Goal: Task Accomplishment & Management: Manage account settings

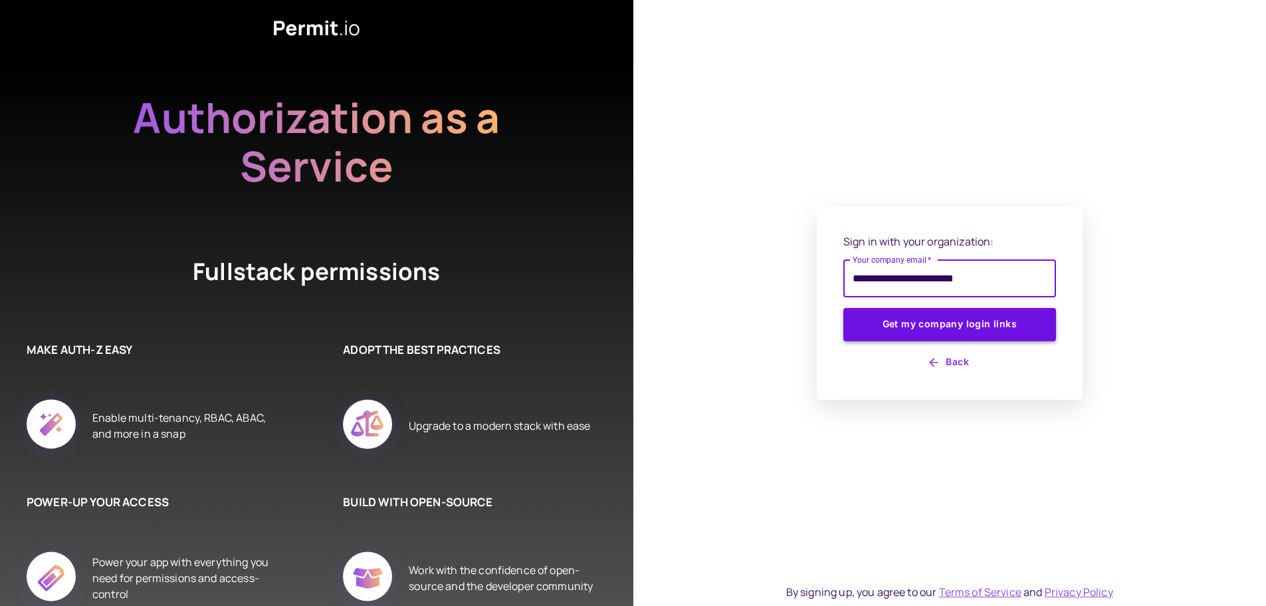
click at [929, 321] on button "Get my company login links" at bounding box center [950, 324] width 213 height 33
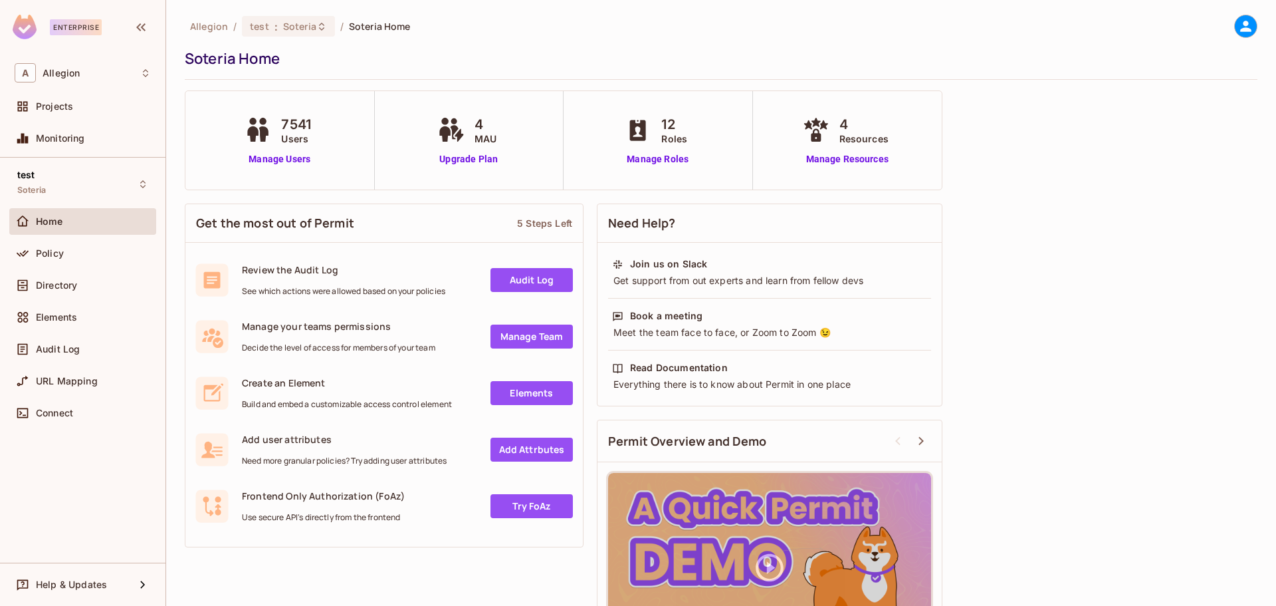
click at [1149, 115] on div "Allegion / test : Soteria / Soteria Home Soteria Home 7541 Users Manage Users 4…" at bounding box center [721, 349] width 1073 height 669
click at [51, 255] on span "Policy" at bounding box center [50, 253] width 28 height 11
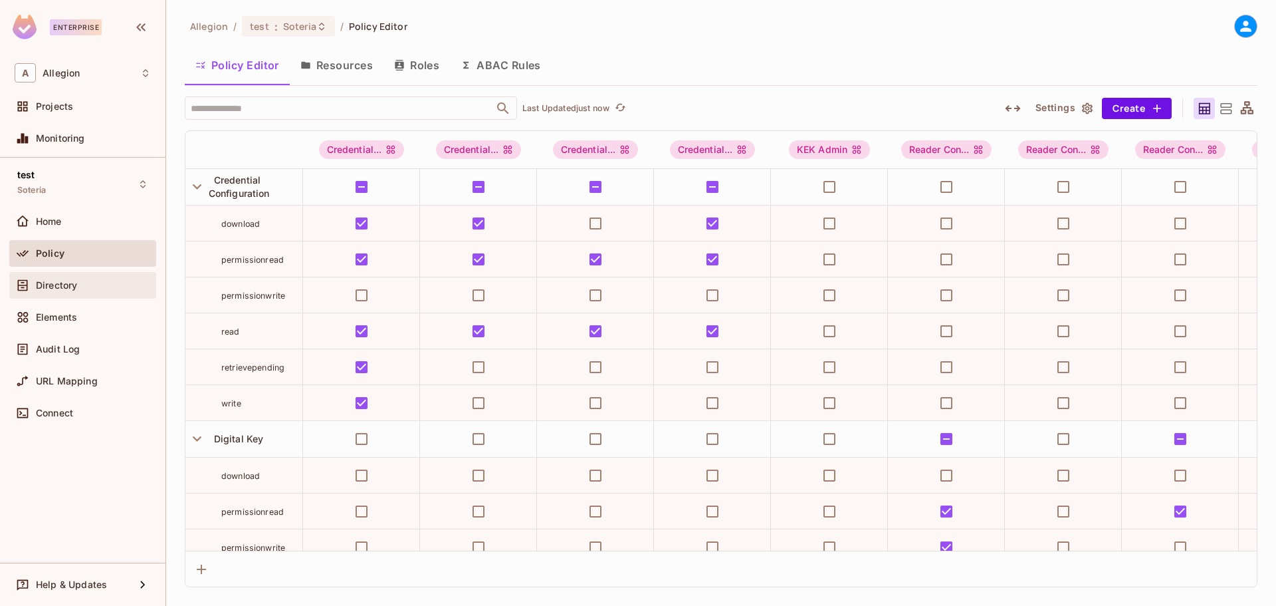
click at [57, 285] on span "Directory" at bounding box center [56, 285] width 41 height 11
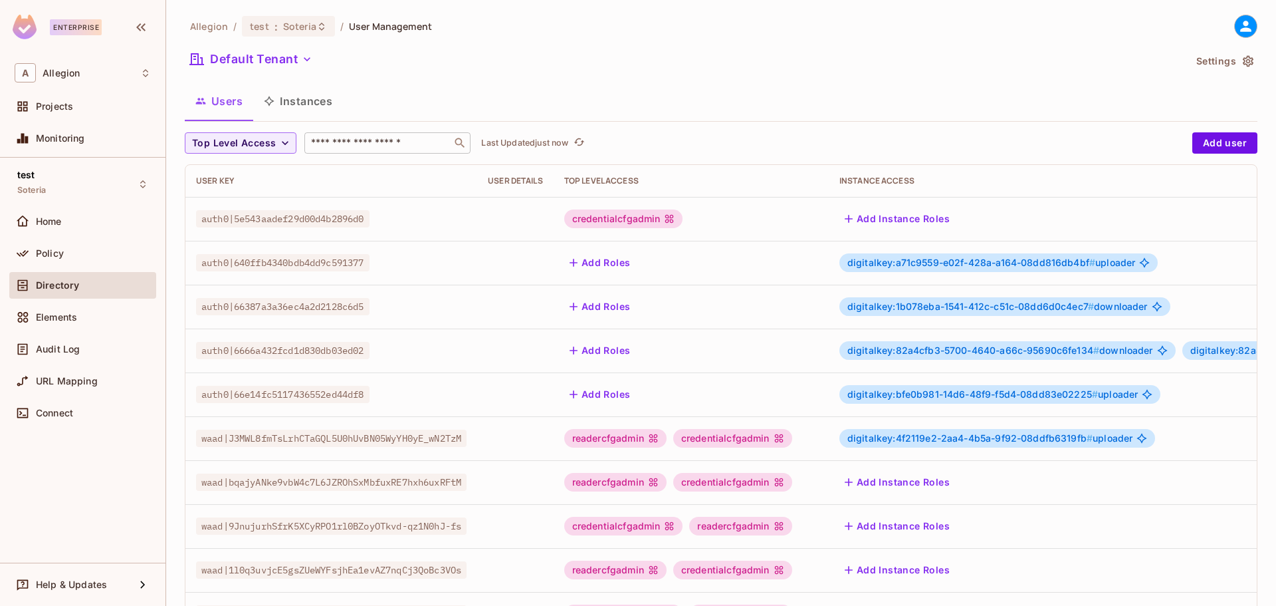
click at [348, 140] on input "text" at bounding box center [378, 142] width 140 height 13
paste input "**********"
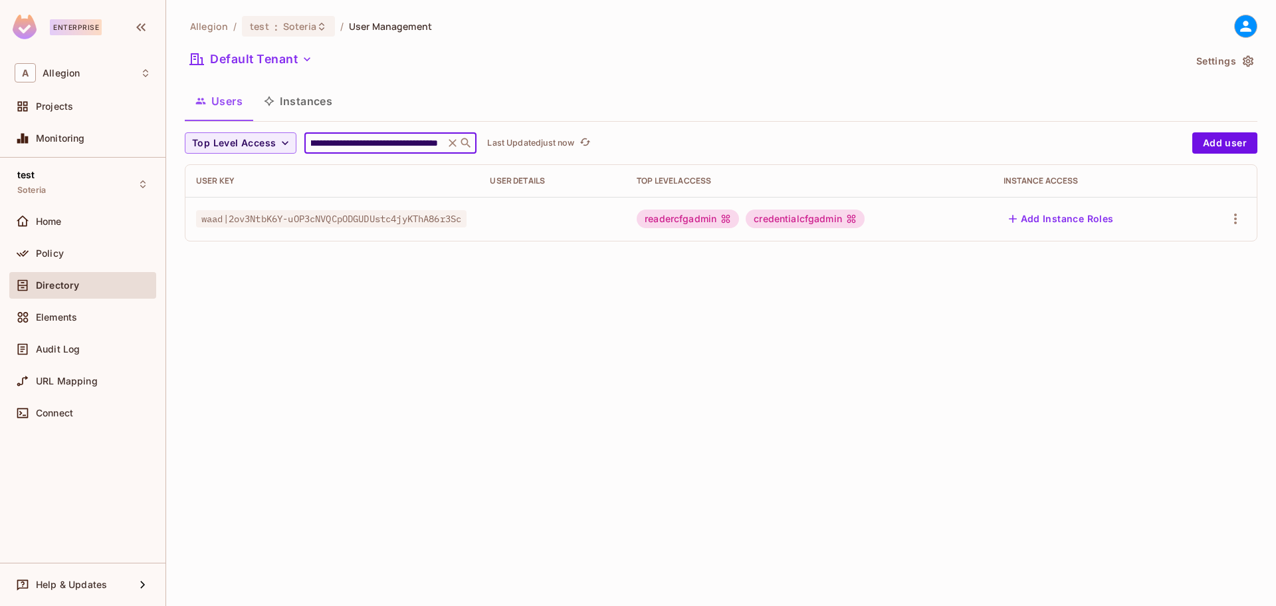
type input "**********"
click at [830, 219] on div "credentialcfgadmin" at bounding box center [805, 218] width 119 height 19
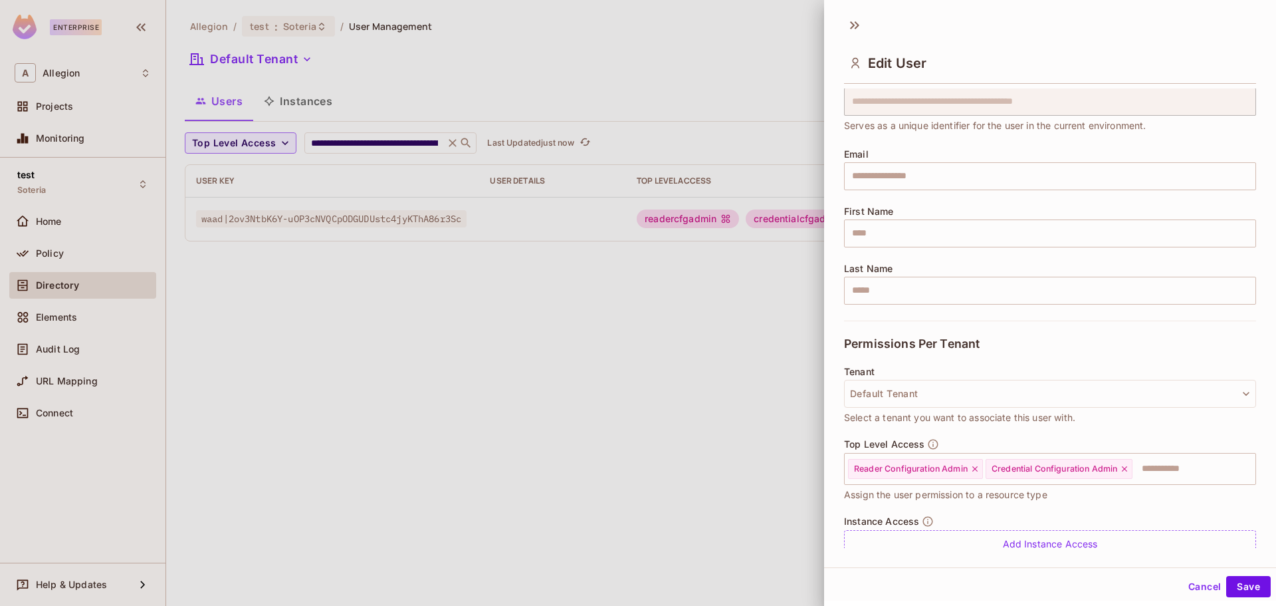
scroll to position [102, 0]
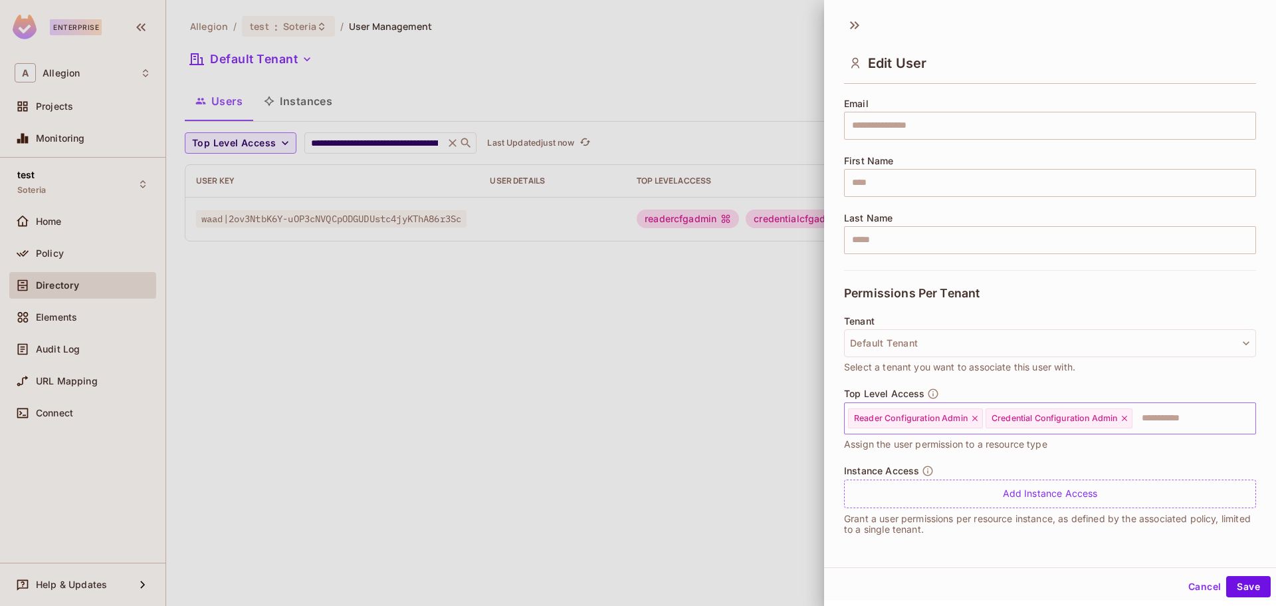
click at [1173, 416] on input "text" at bounding box center [1182, 418] width 96 height 27
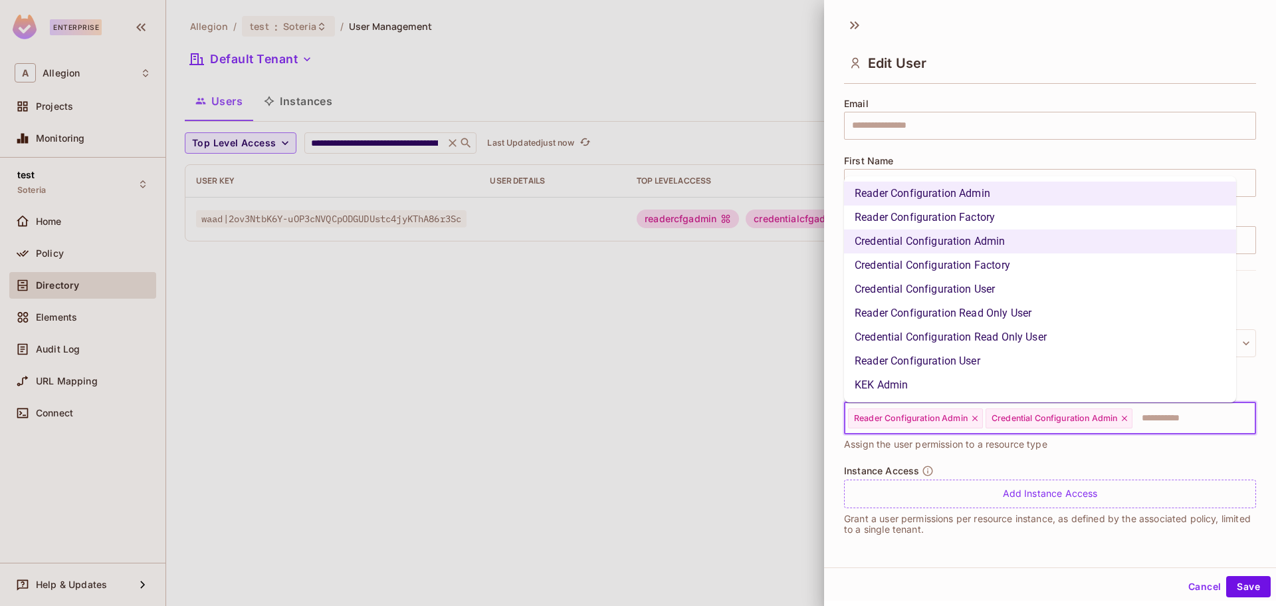
click at [951, 382] on li "KEK Admin" at bounding box center [1040, 385] width 392 height 24
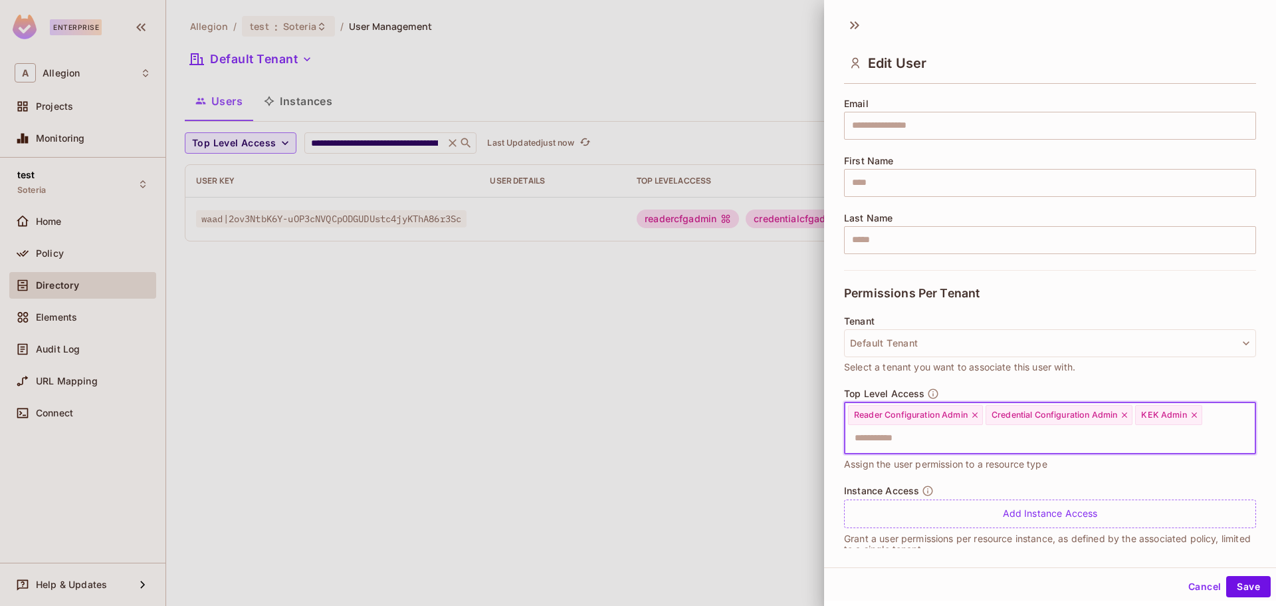
click at [1038, 441] on input "text" at bounding box center [1039, 438] width 384 height 27
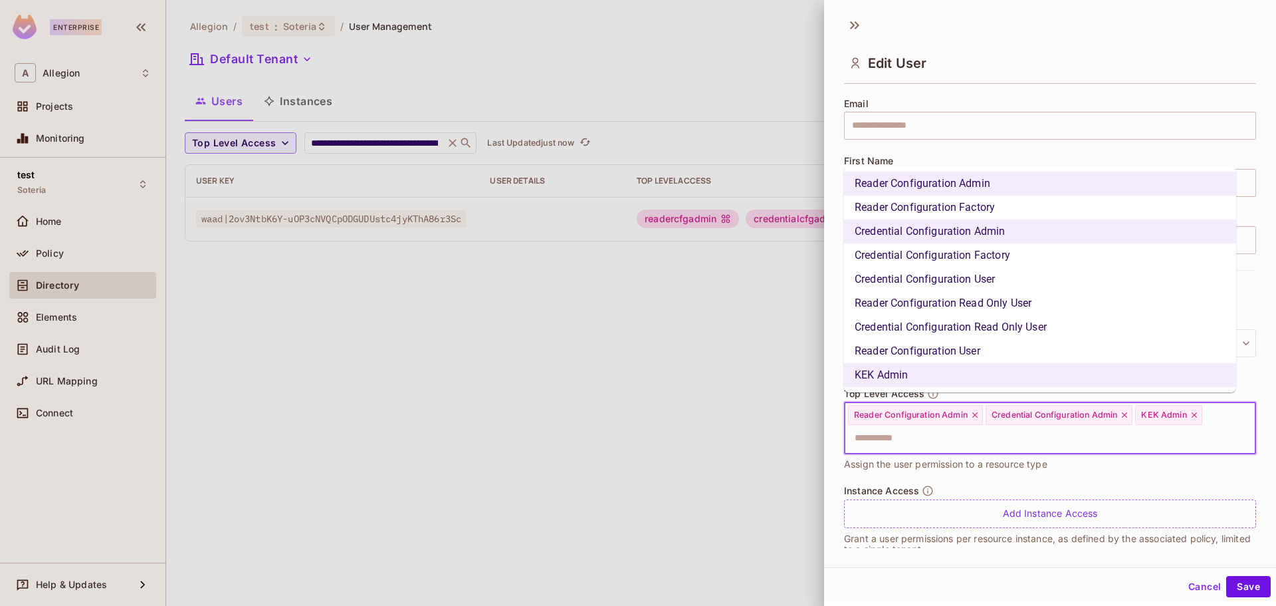
scroll to position [122, 0]
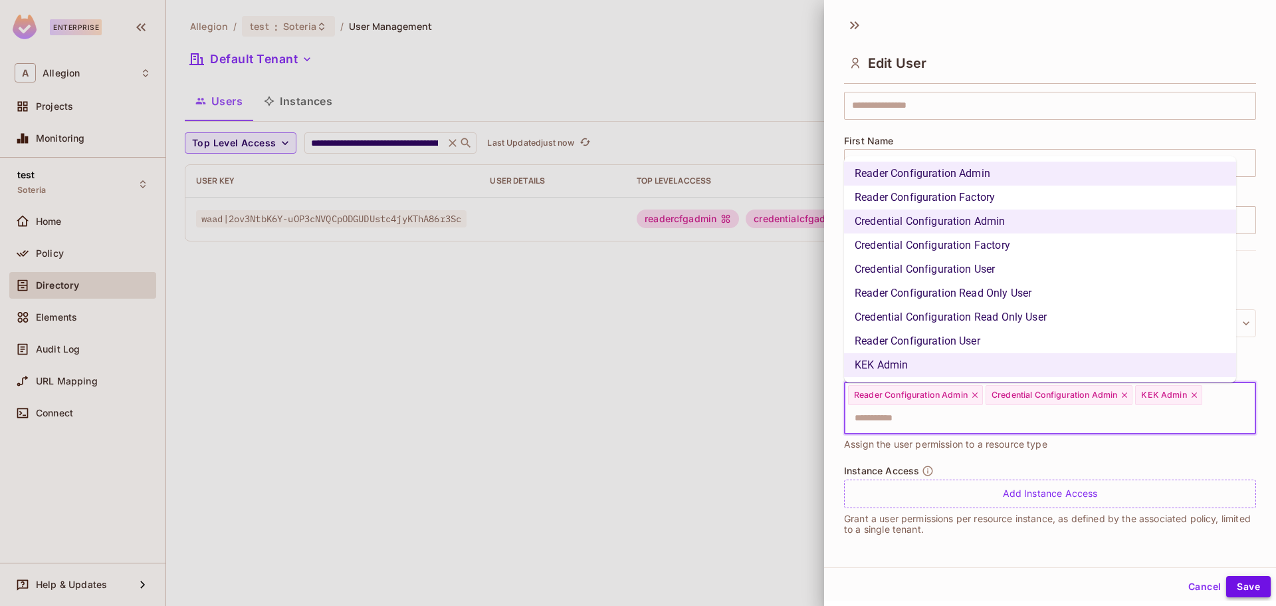
click at [1236, 585] on button "Save" at bounding box center [1248, 586] width 45 height 21
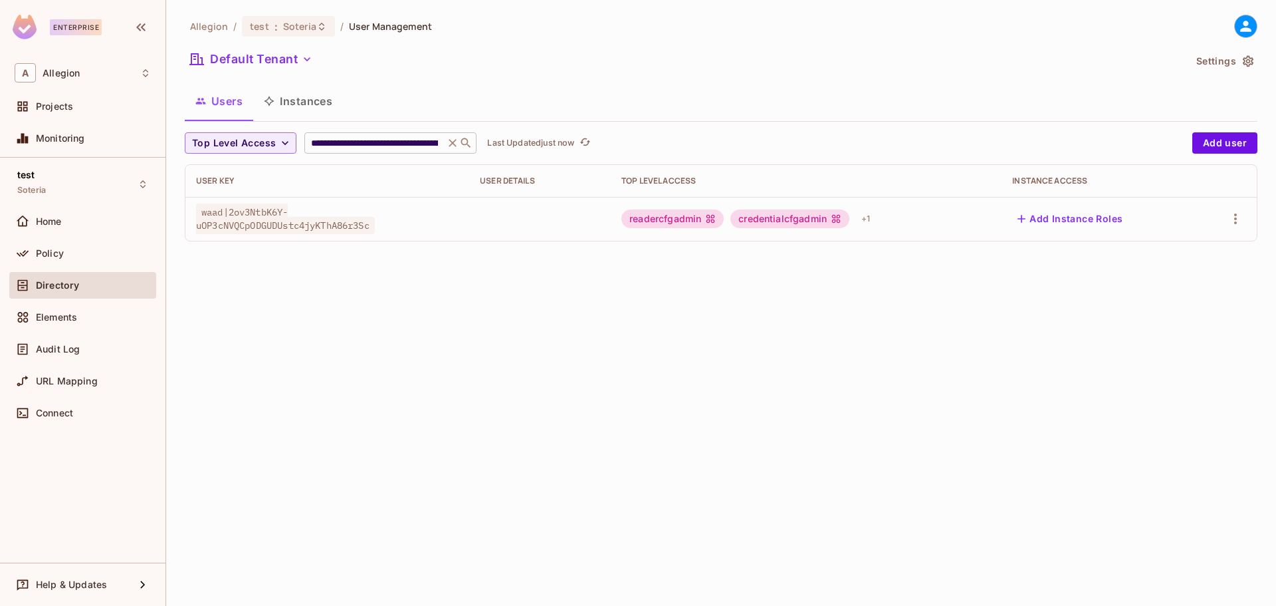
click at [451, 141] on icon at bounding box center [452, 142] width 13 height 13
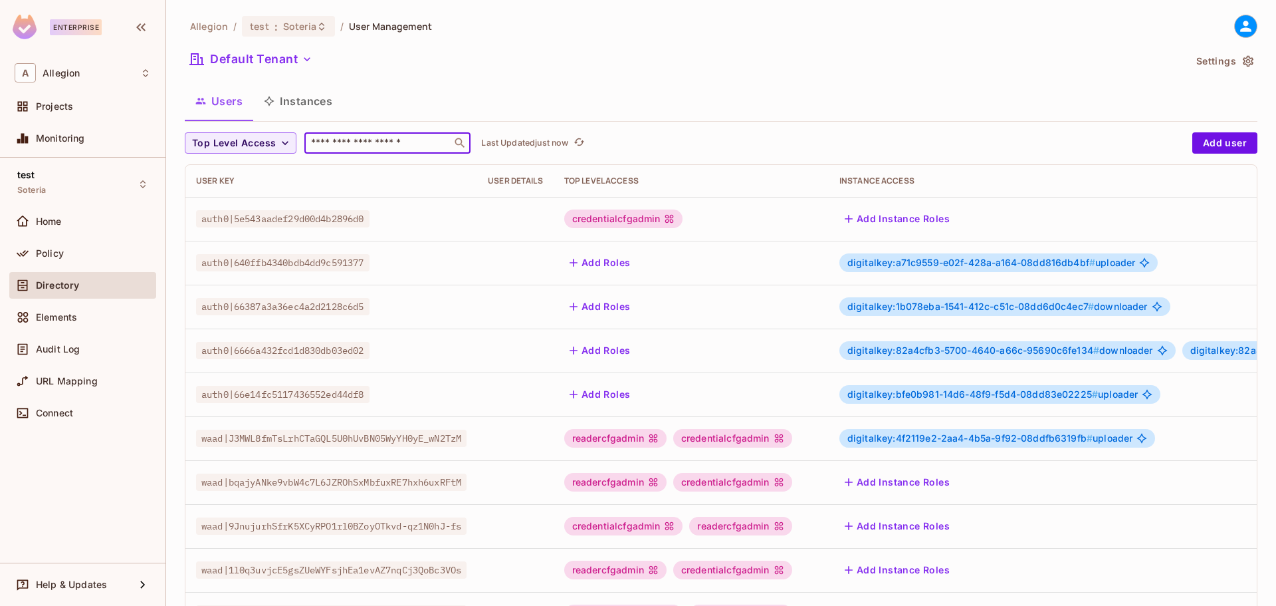
click at [392, 146] on input "text" at bounding box center [378, 142] width 140 height 13
paste input "**********"
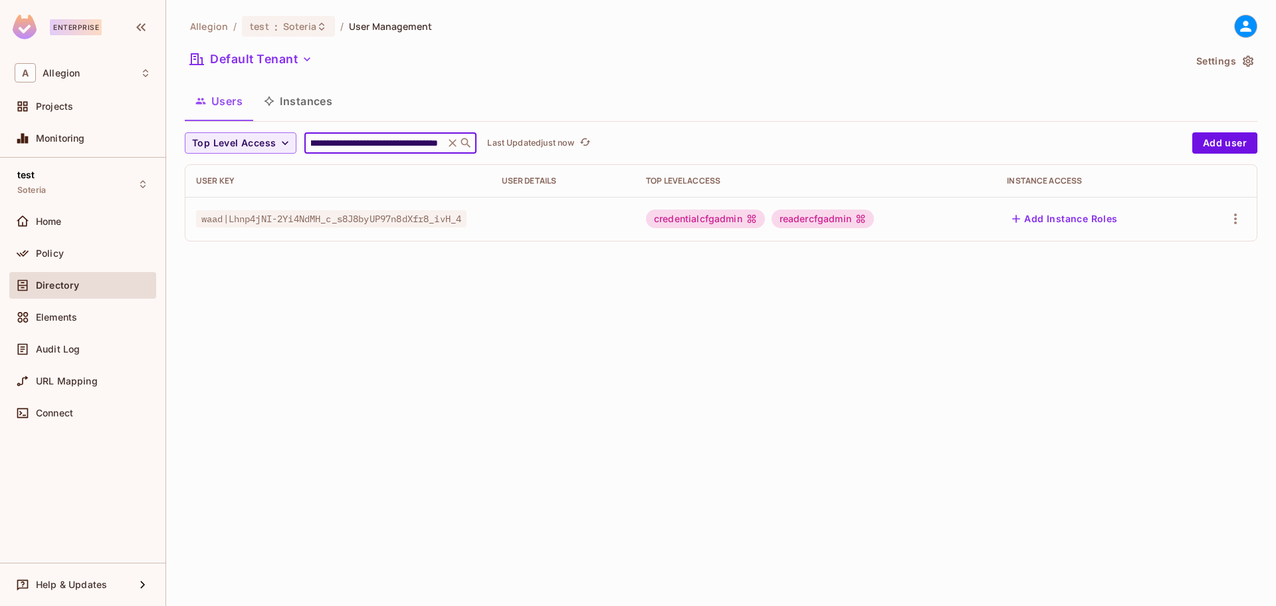
type input "**********"
click at [842, 216] on div "readercfgadmin" at bounding box center [823, 218] width 102 height 19
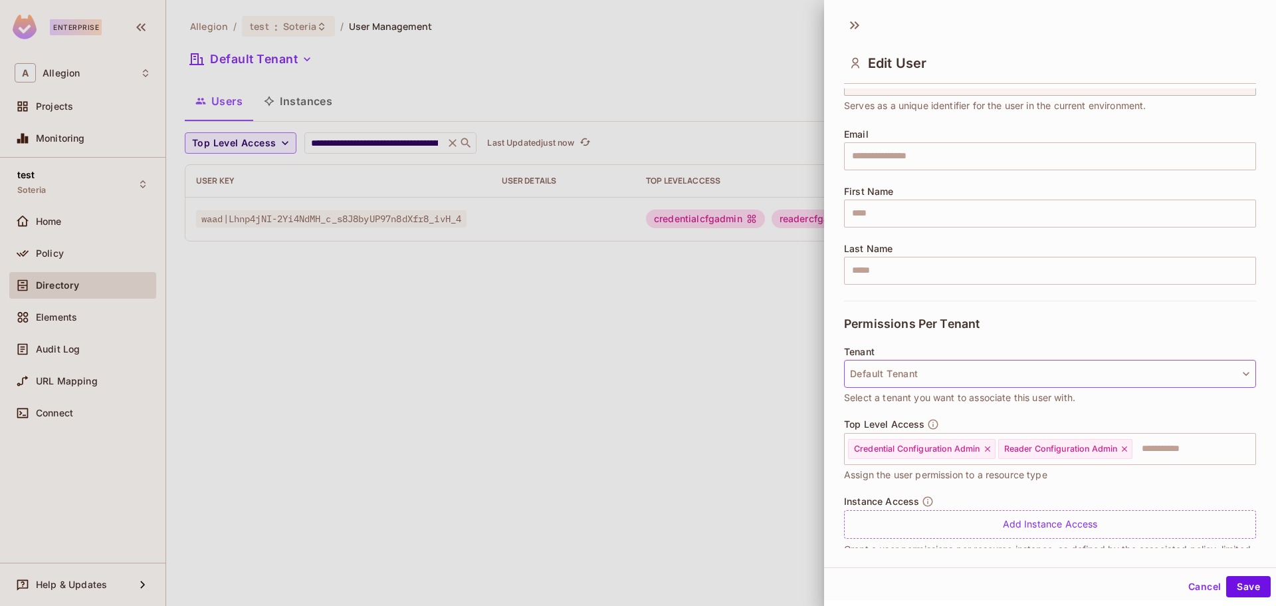
scroll to position [102, 0]
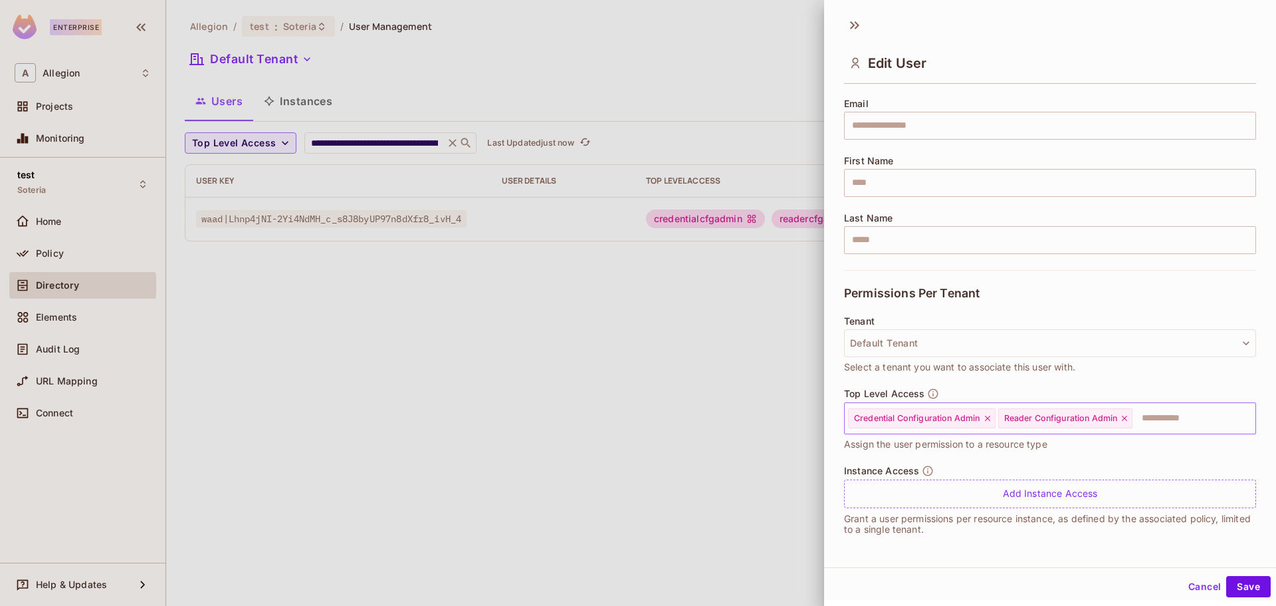
click at [1150, 411] on input "text" at bounding box center [1182, 418] width 96 height 27
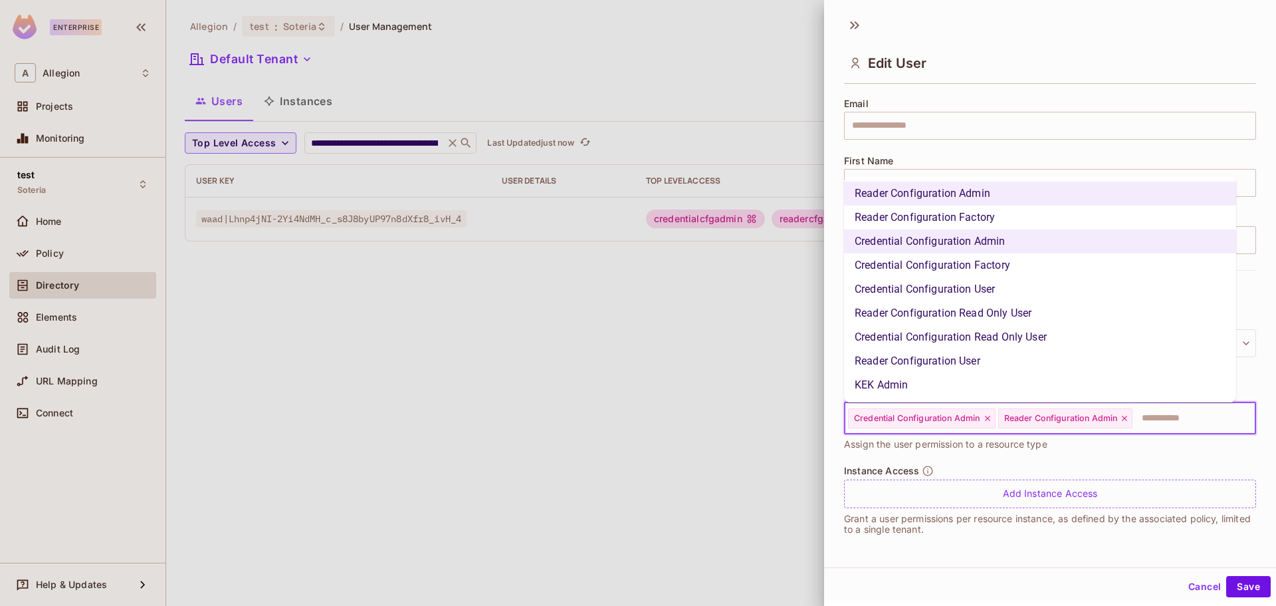
click at [897, 376] on li "KEK Admin" at bounding box center [1040, 385] width 392 height 24
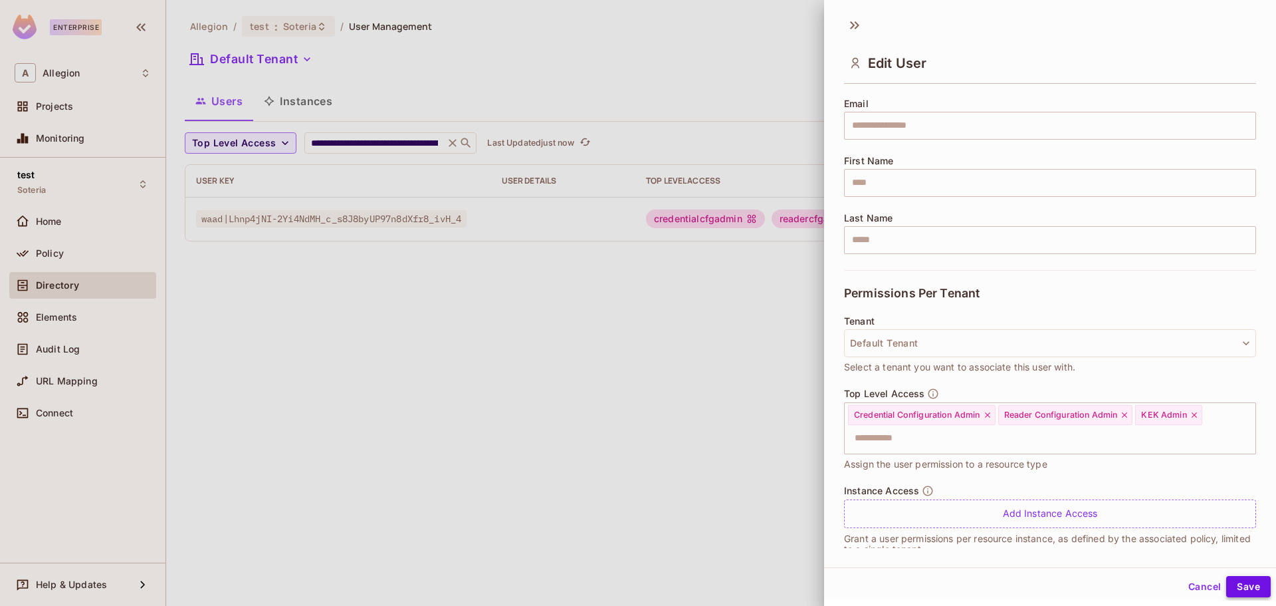
click at [1226, 585] on button "Save" at bounding box center [1248, 586] width 45 height 21
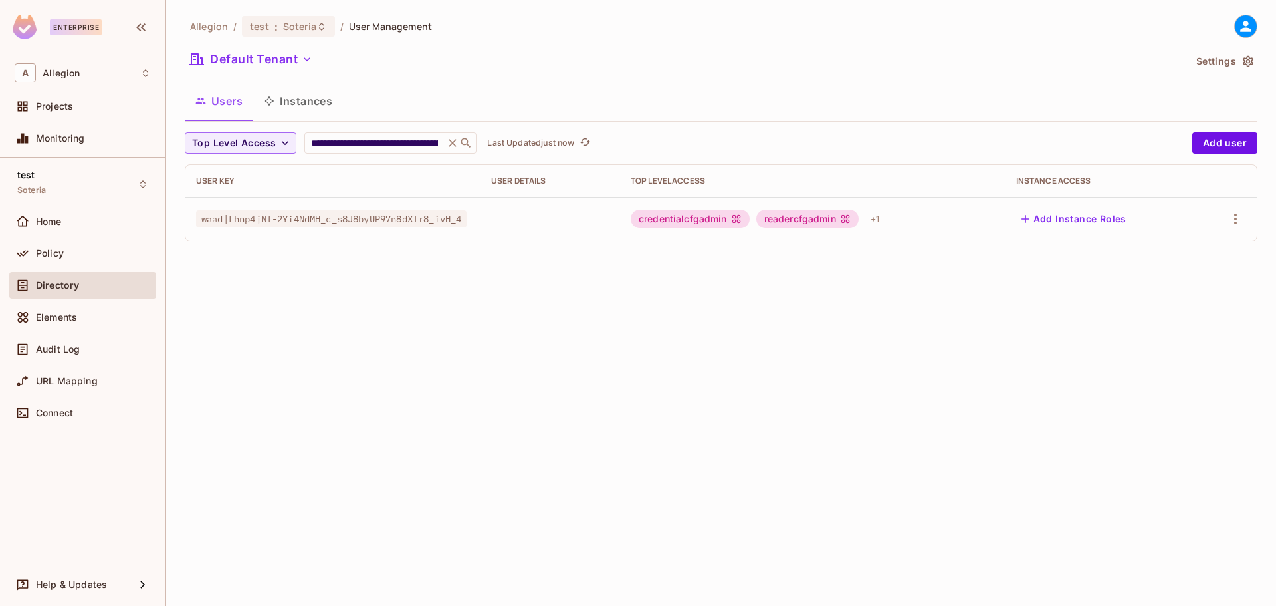
click at [451, 143] on icon at bounding box center [452, 142] width 13 height 13
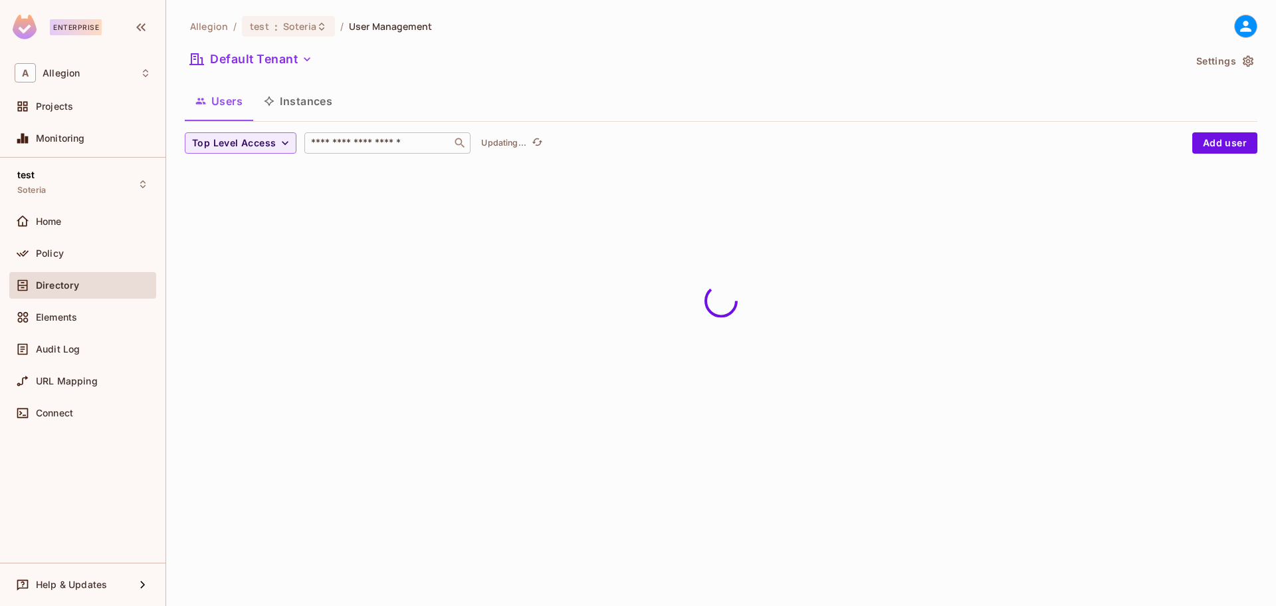
click at [424, 142] on input "text" at bounding box center [378, 142] width 140 height 13
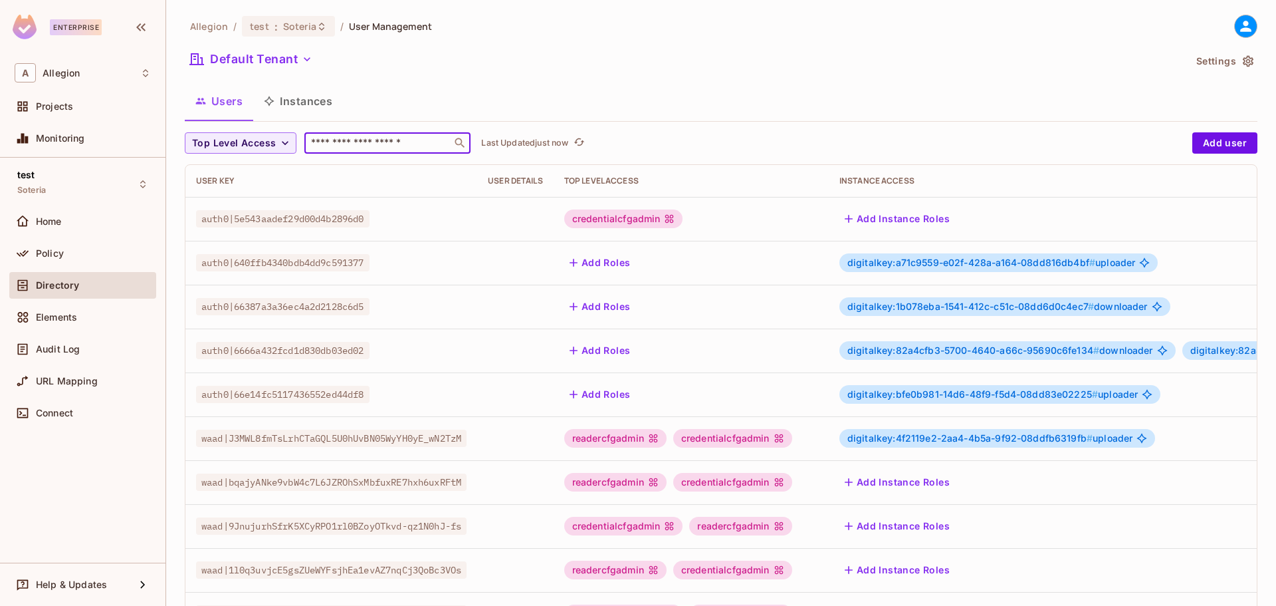
paste input "**********"
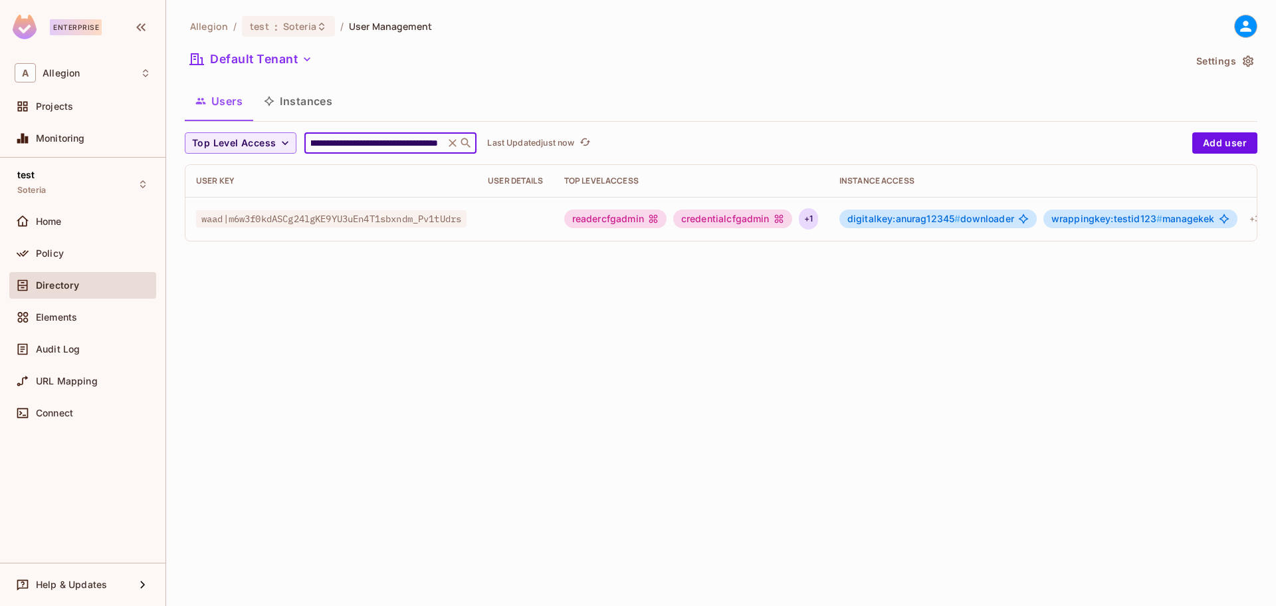
type input "**********"
click at [818, 219] on div "+ 1" at bounding box center [808, 218] width 19 height 21
click at [1002, 305] on div at bounding box center [638, 303] width 1276 height 606
click at [818, 223] on div "+ 1" at bounding box center [808, 218] width 19 height 21
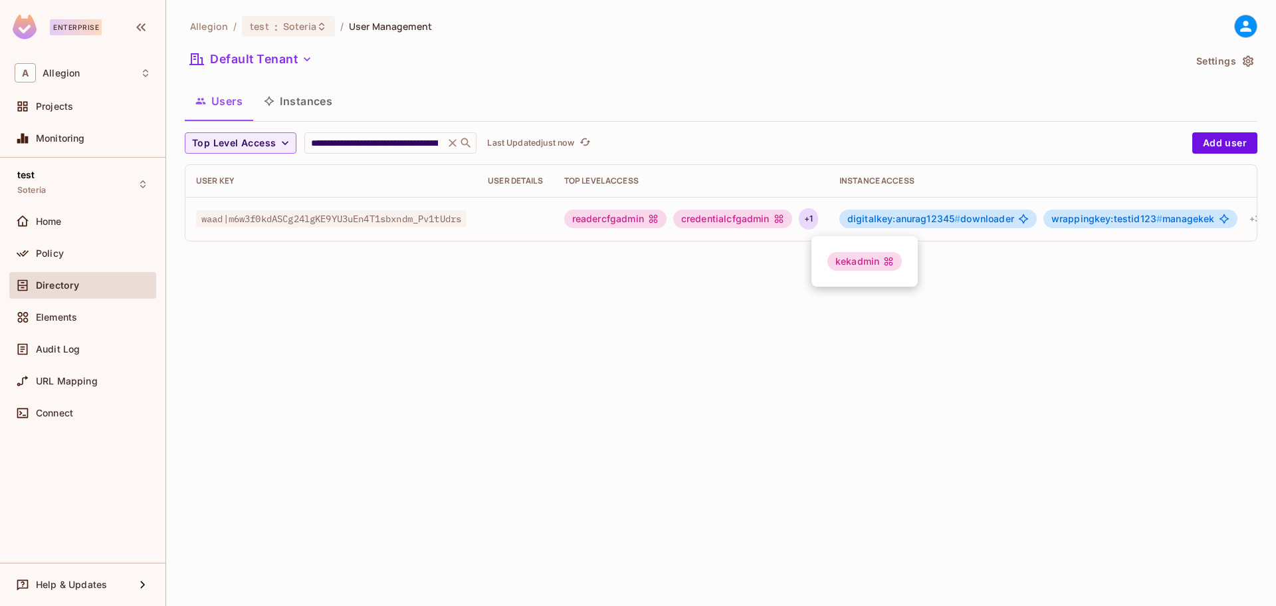
click at [729, 306] on div at bounding box center [638, 303] width 1276 height 606
click at [768, 220] on div "credentialcfgadmin" at bounding box center [732, 218] width 119 height 19
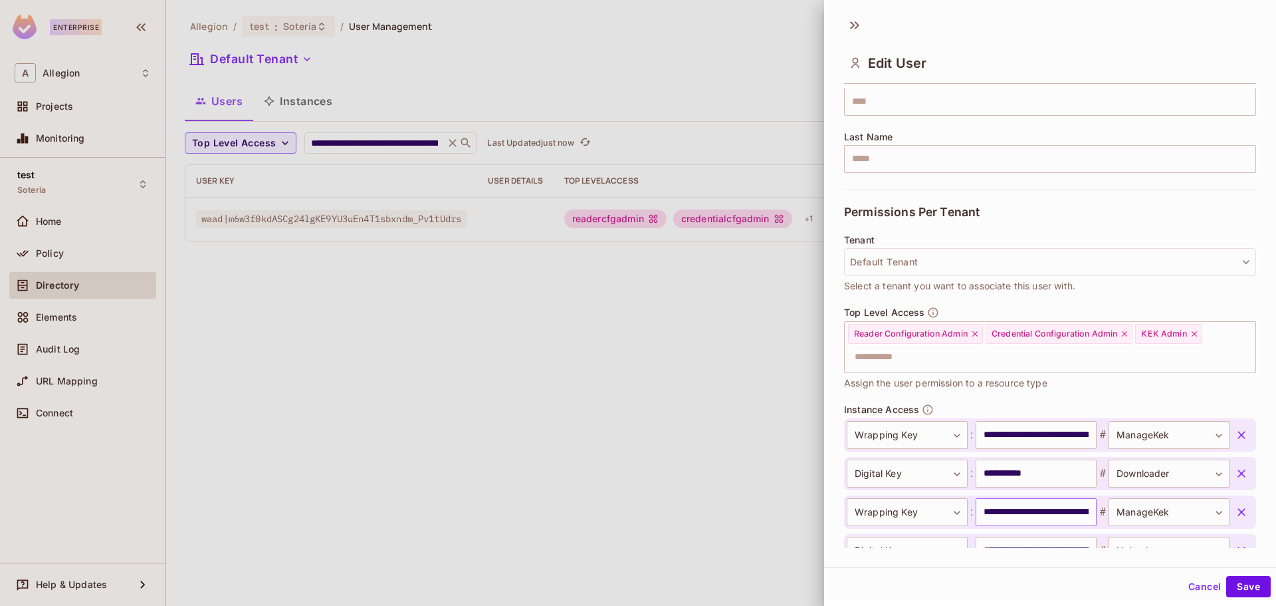
scroll to position [314, 0]
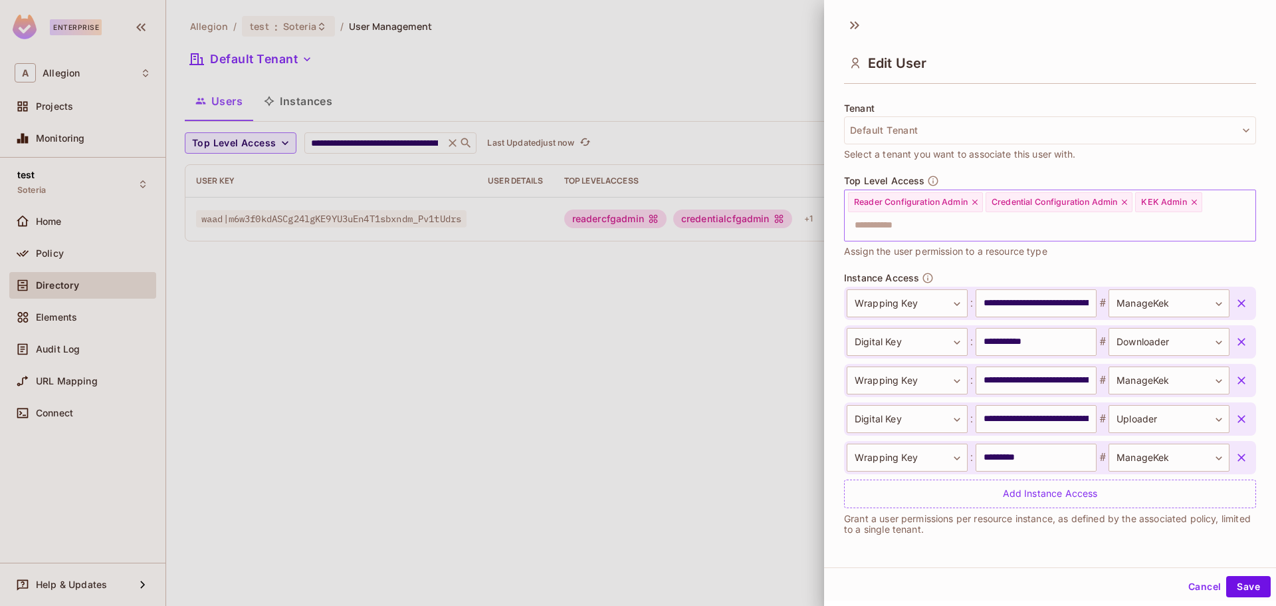
click at [978, 229] on input "text" at bounding box center [1039, 225] width 384 height 27
click at [943, 556] on div "**********" at bounding box center [1050, 288] width 452 height 558
click at [1187, 589] on button "Cancel" at bounding box center [1204, 586] width 43 height 21
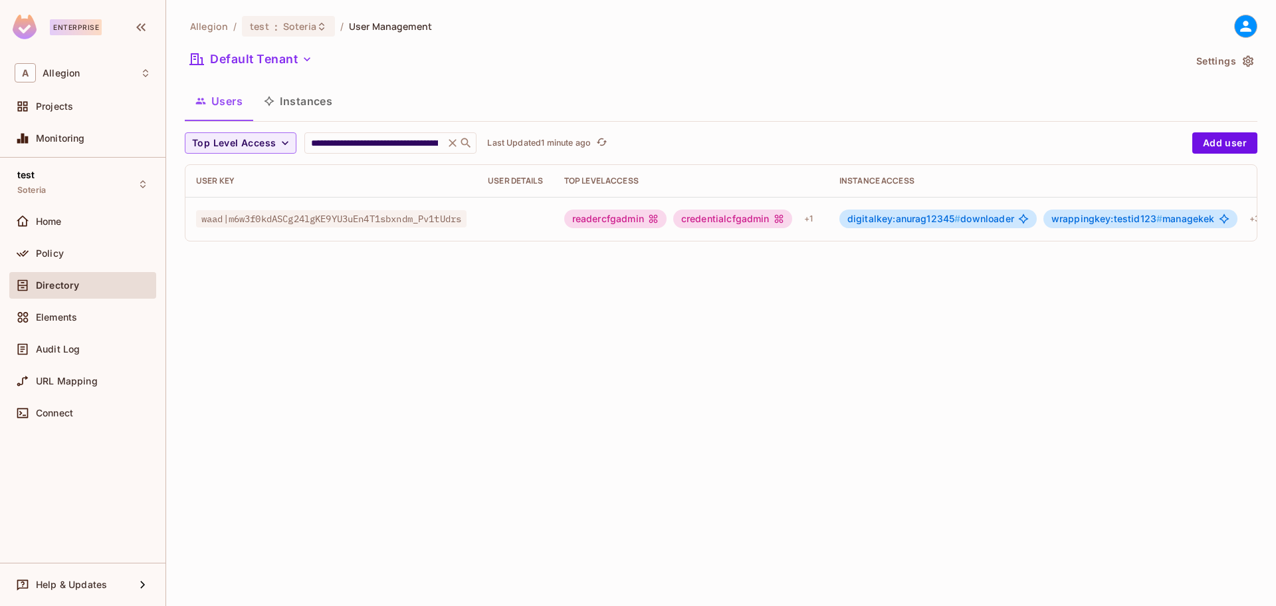
click at [75, 283] on span "Directory" at bounding box center [57, 285] width 43 height 11
click at [73, 104] on div "Projects" at bounding box center [93, 106] width 115 height 11
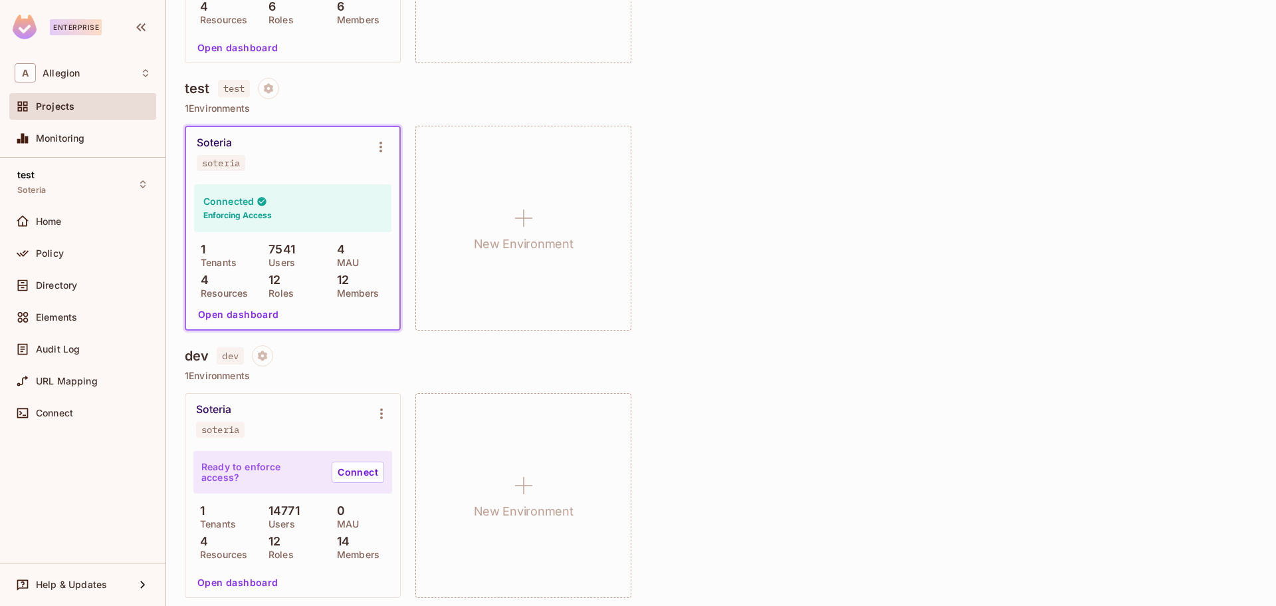
scroll to position [586, 0]
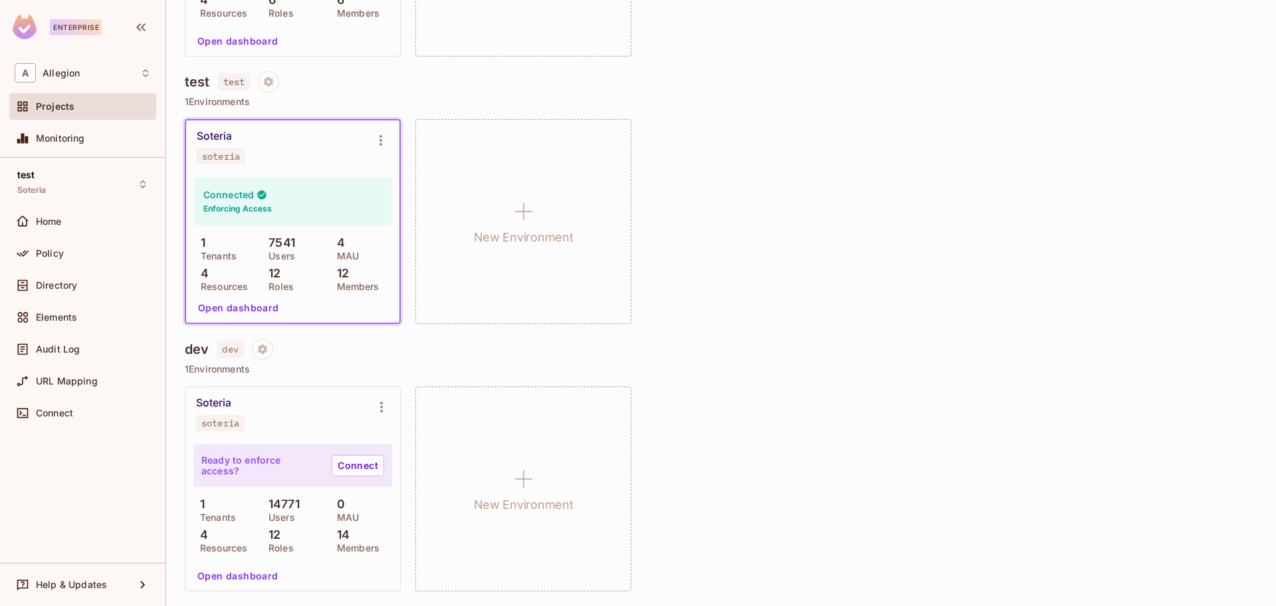
click at [932, 211] on div "Soteria soteria Connected Enforcing Access 1 Tenants 7541 Users 4 MAU 4 Resourc…" at bounding box center [721, 221] width 1073 height 205
click at [217, 308] on button "Open dashboard" at bounding box center [239, 307] width 92 height 21
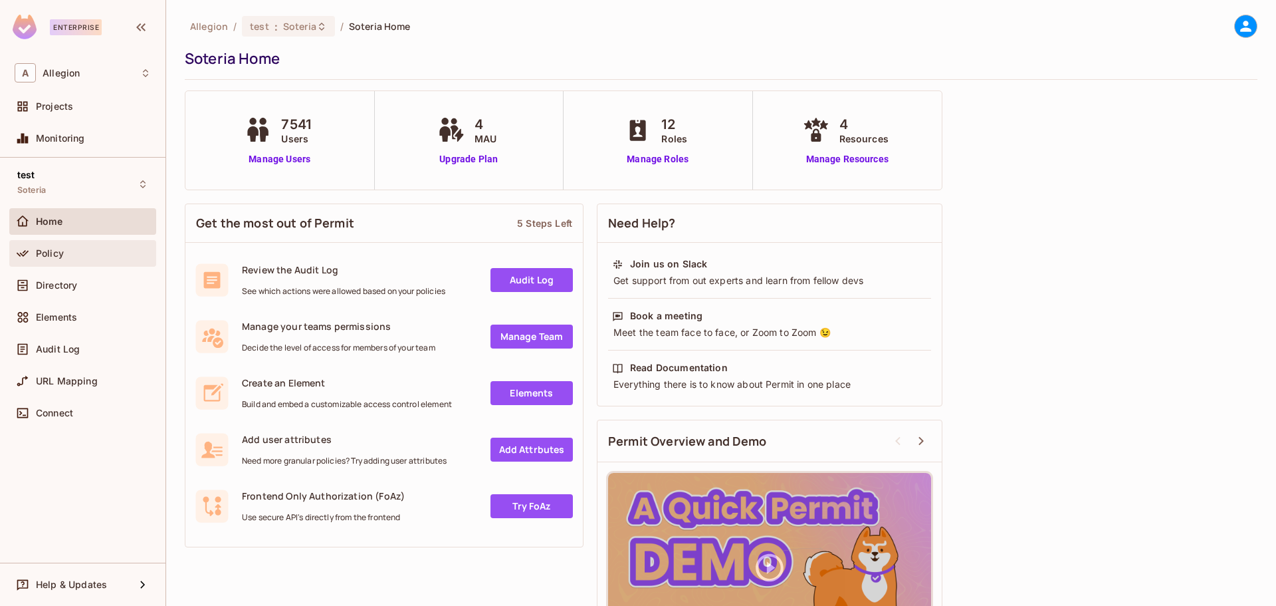
click at [51, 257] on span "Policy" at bounding box center [50, 253] width 28 height 11
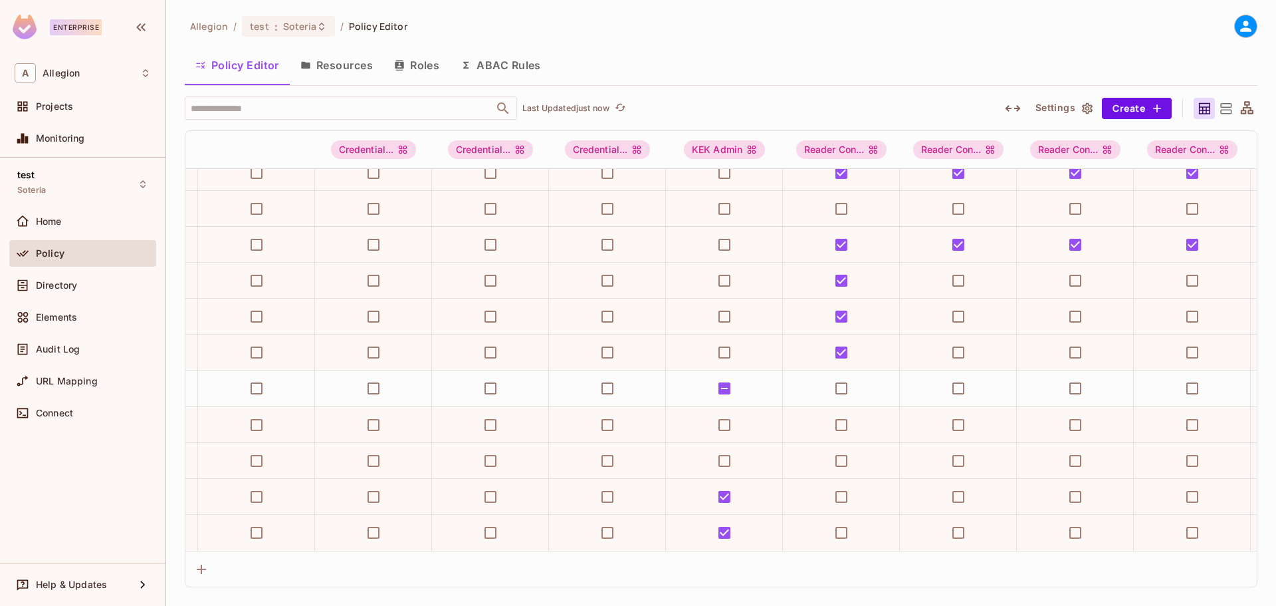
scroll to position [528, 0]
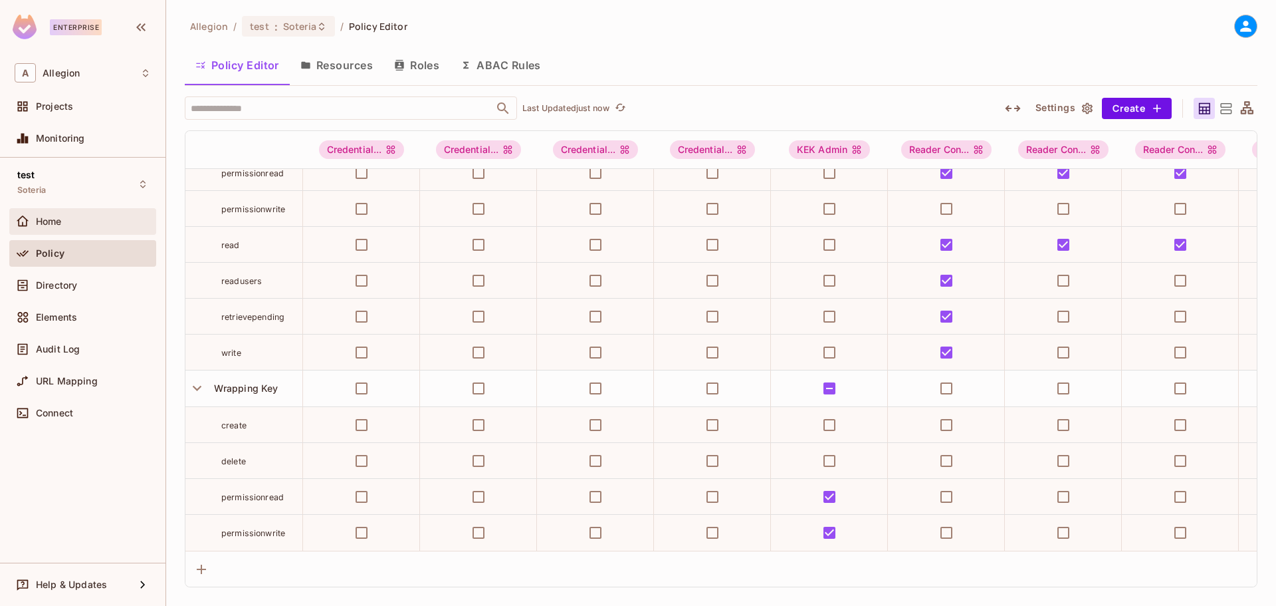
click at [85, 221] on div "Home" at bounding box center [93, 221] width 115 height 11
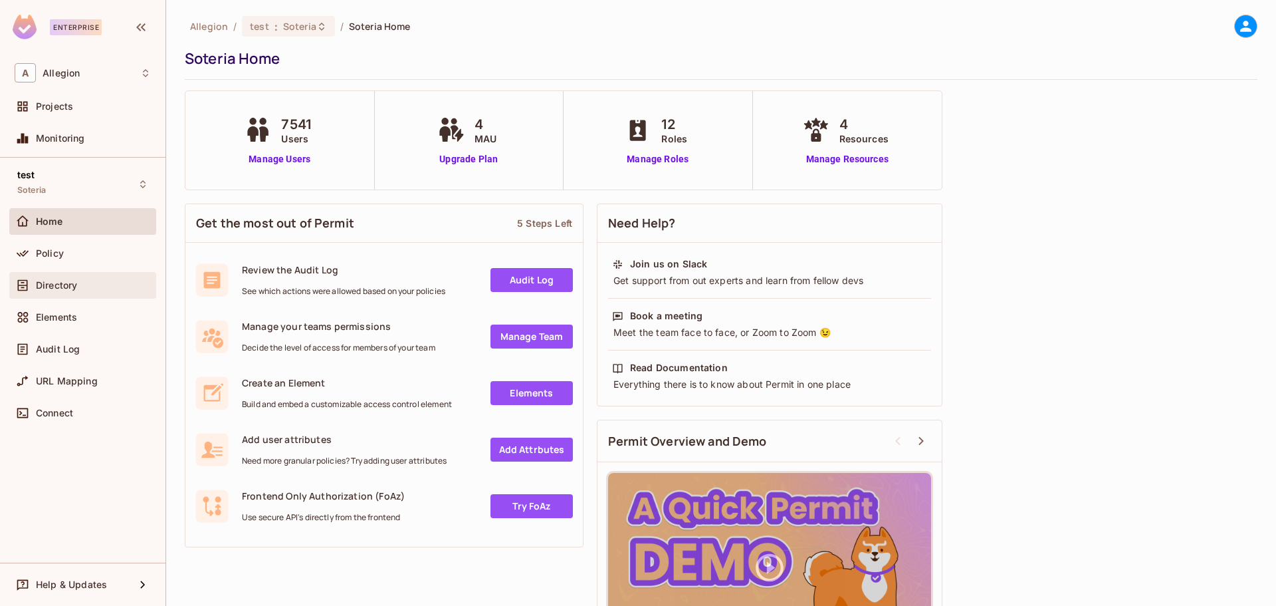
click at [45, 281] on span "Directory" at bounding box center [56, 285] width 41 height 11
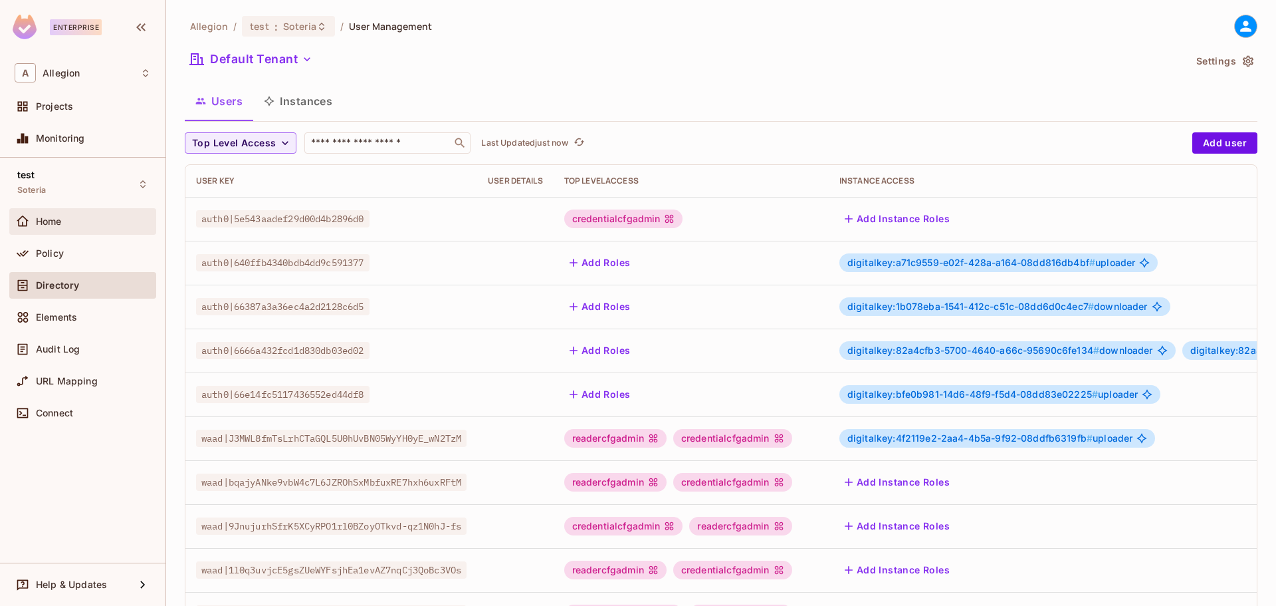
click at [72, 225] on div "Home" at bounding box center [93, 221] width 115 height 11
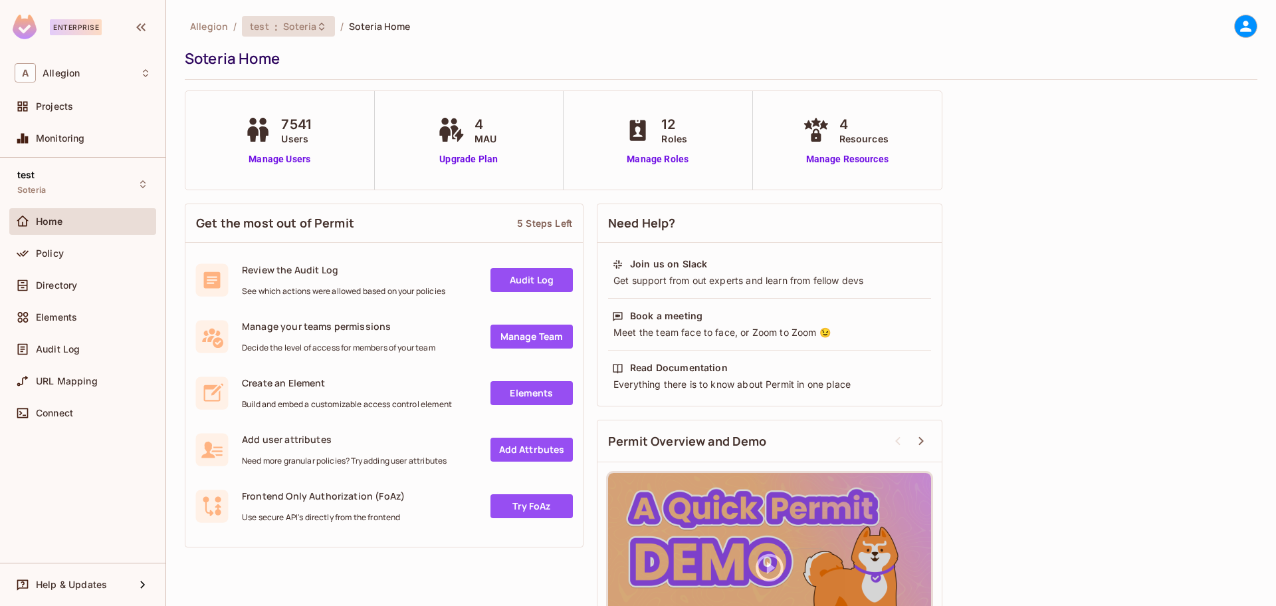
click at [320, 27] on icon at bounding box center [321, 26] width 11 height 11
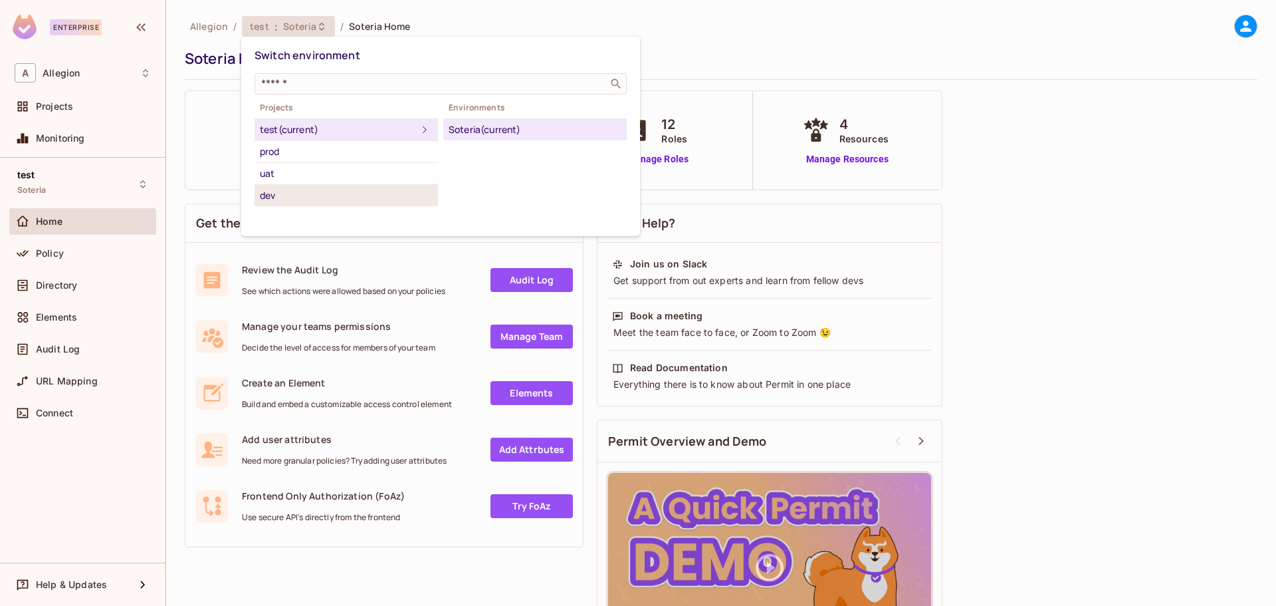
click at [279, 191] on div "dev" at bounding box center [346, 195] width 173 height 16
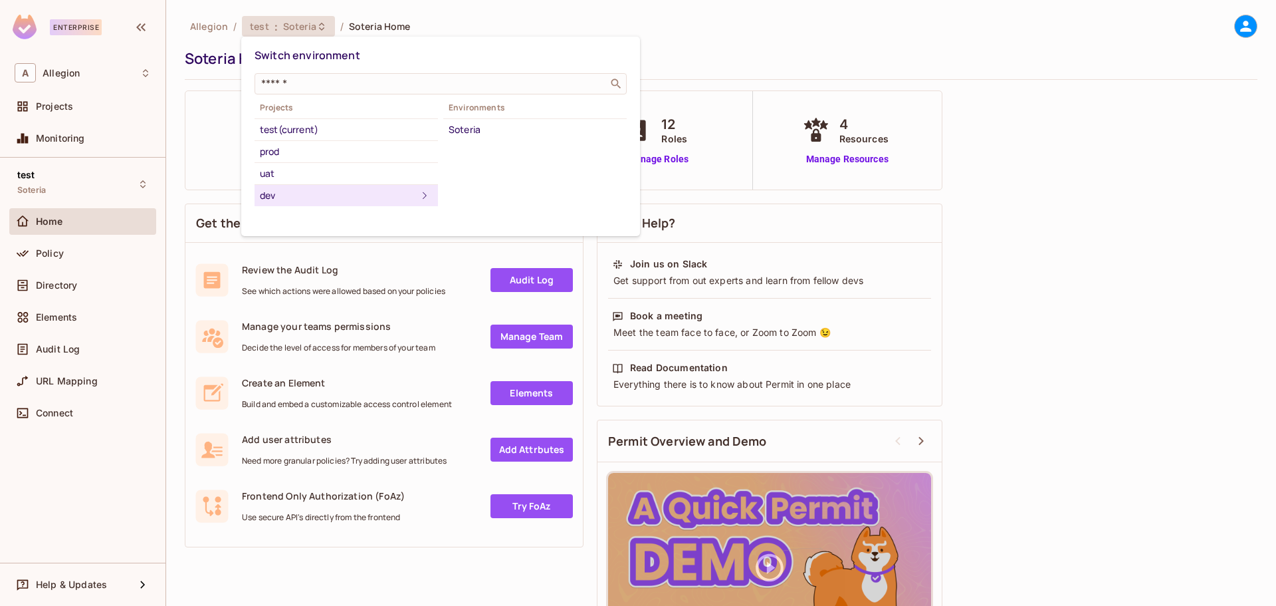
click at [263, 193] on div "dev" at bounding box center [338, 195] width 157 height 16
click at [465, 130] on div "Soteria" at bounding box center [535, 130] width 173 height 16
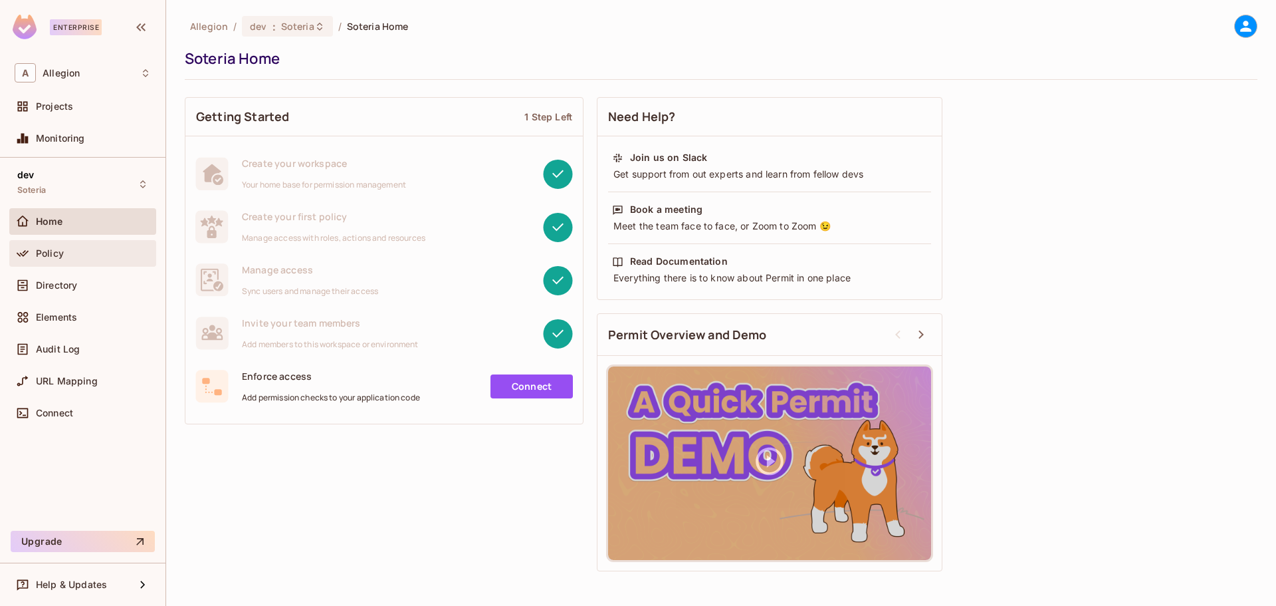
click at [64, 254] on div "Policy" at bounding box center [93, 253] width 115 height 11
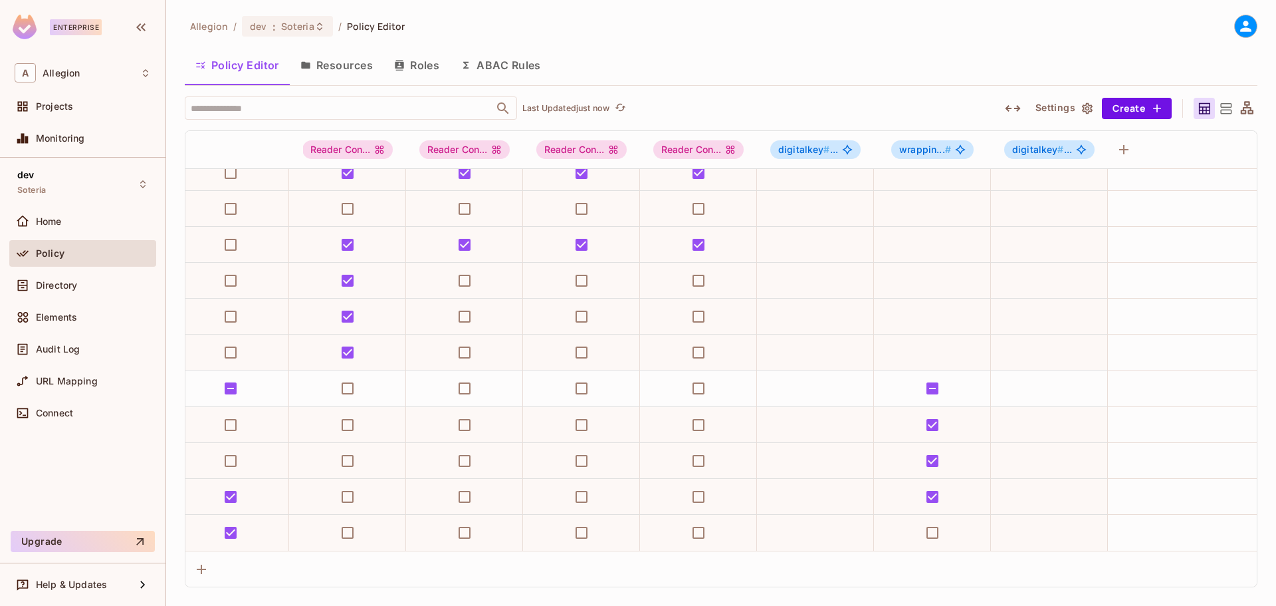
scroll to position [528, 0]
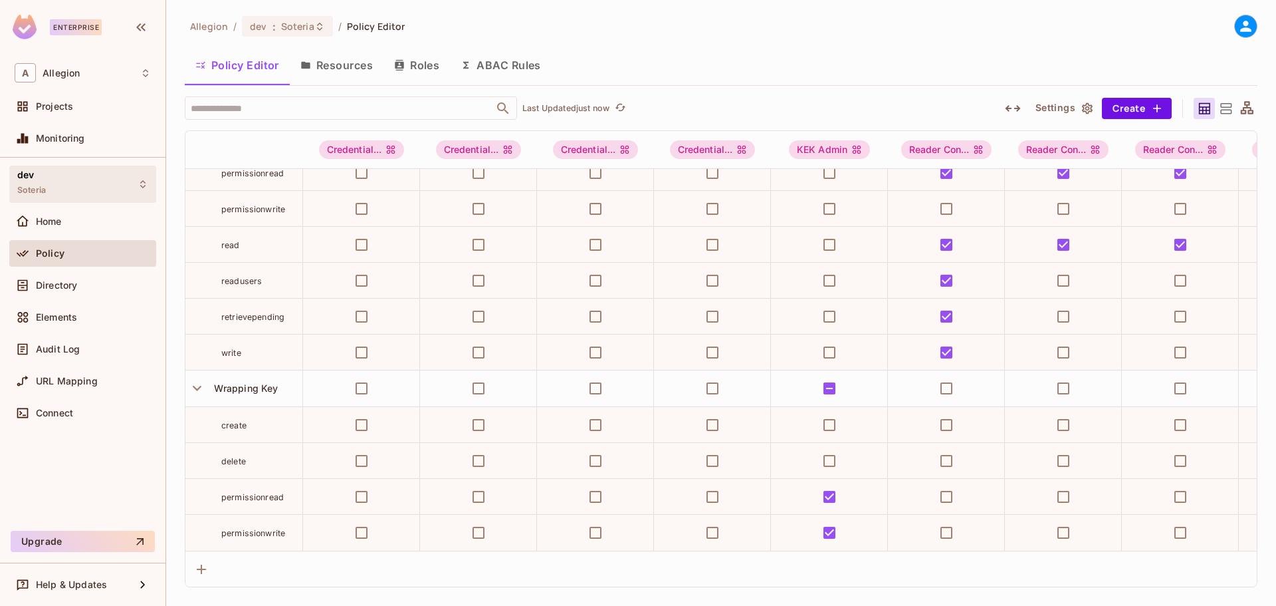
click at [144, 181] on icon at bounding box center [142, 184] width 5 height 8
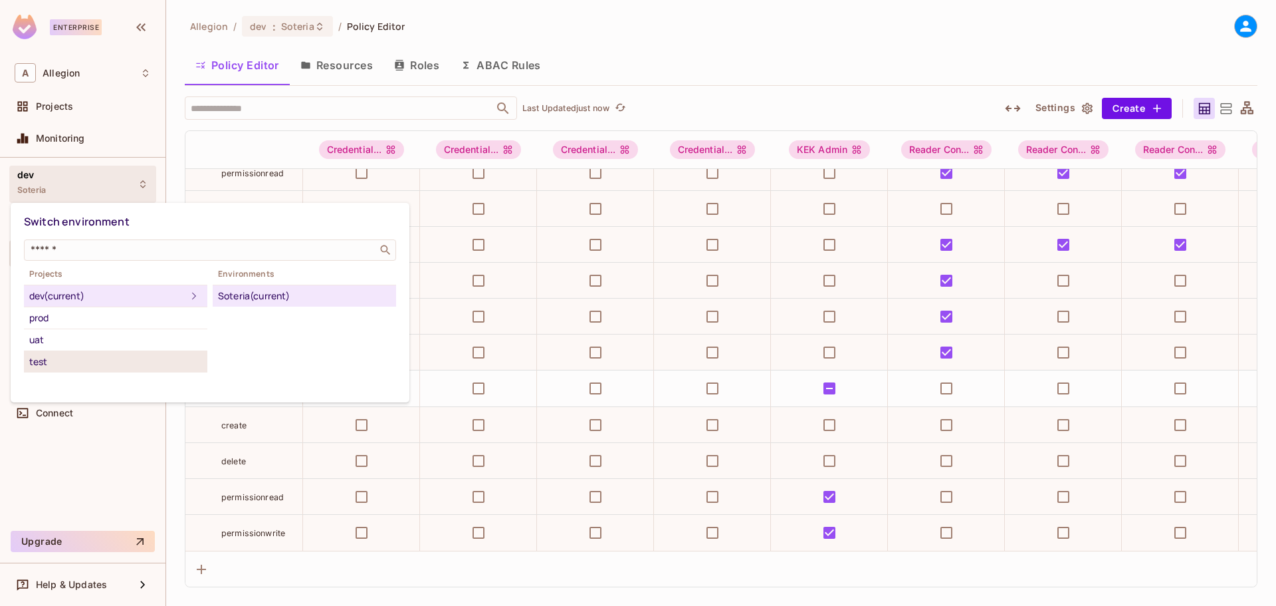
click at [57, 358] on div "test" at bounding box center [115, 362] width 173 height 16
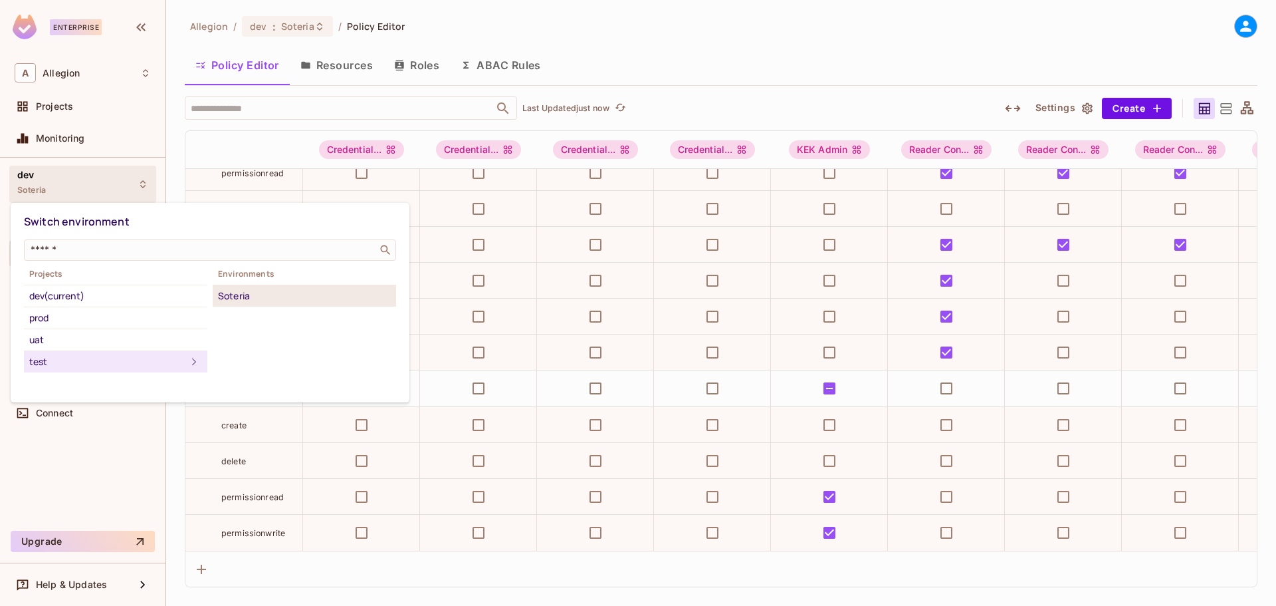
click at [233, 298] on div "Soteria" at bounding box center [304, 296] width 173 height 16
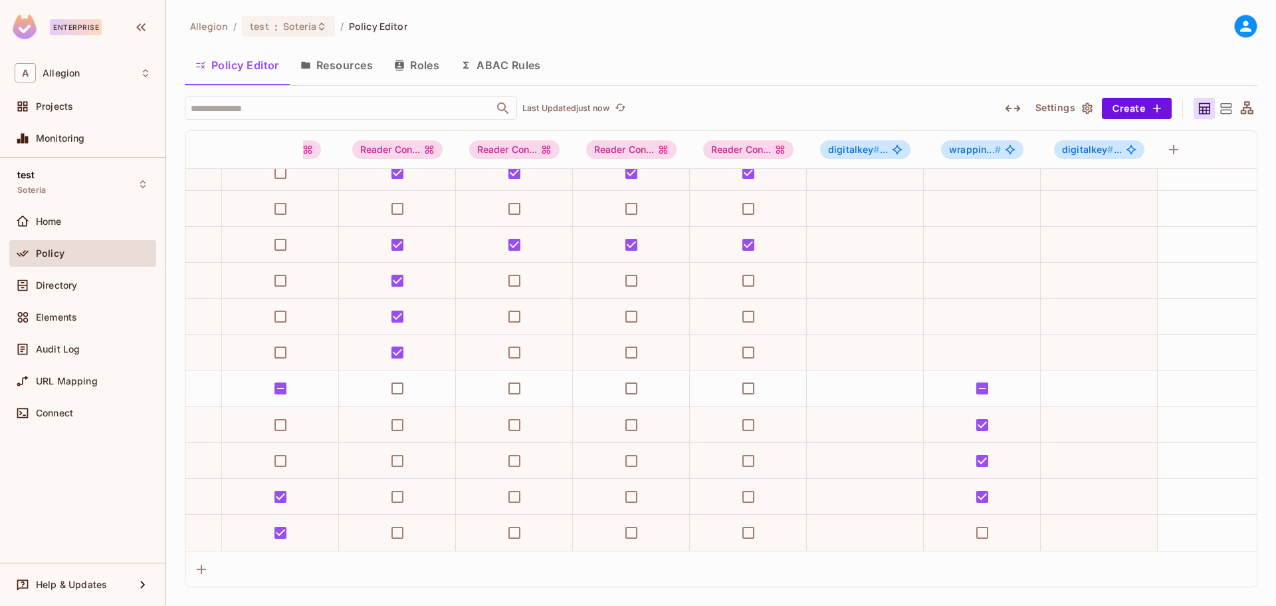
scroll to position [528, 609]
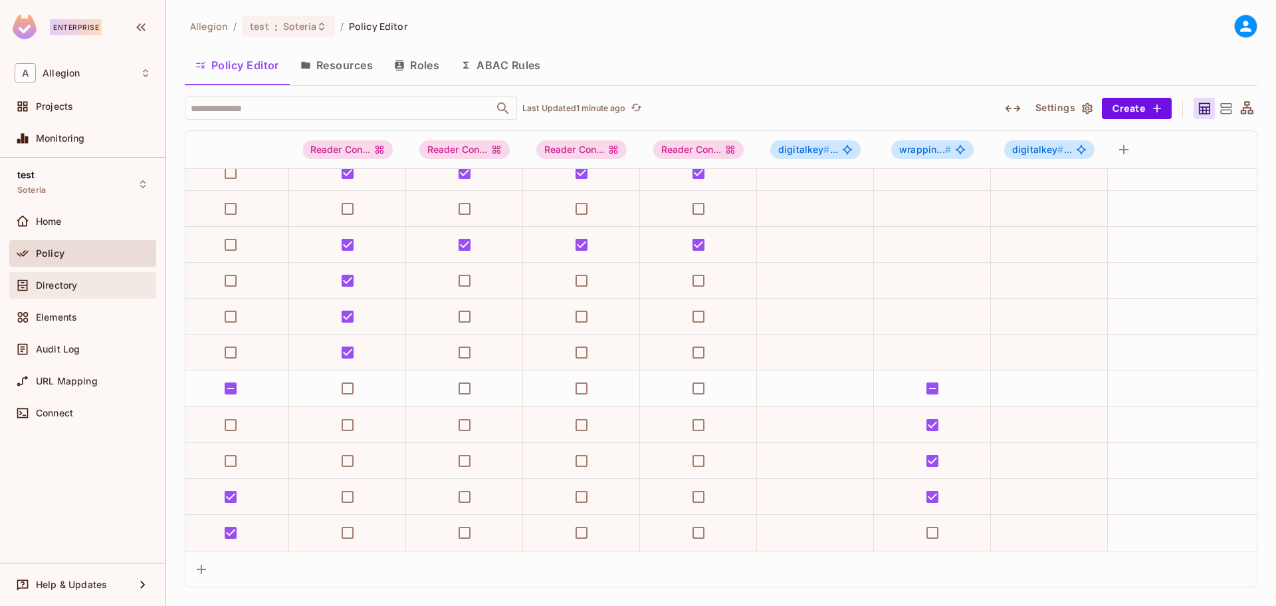
click at [50, 285] on span "Directory" at bounding box center [56, 285] width 41 height 11
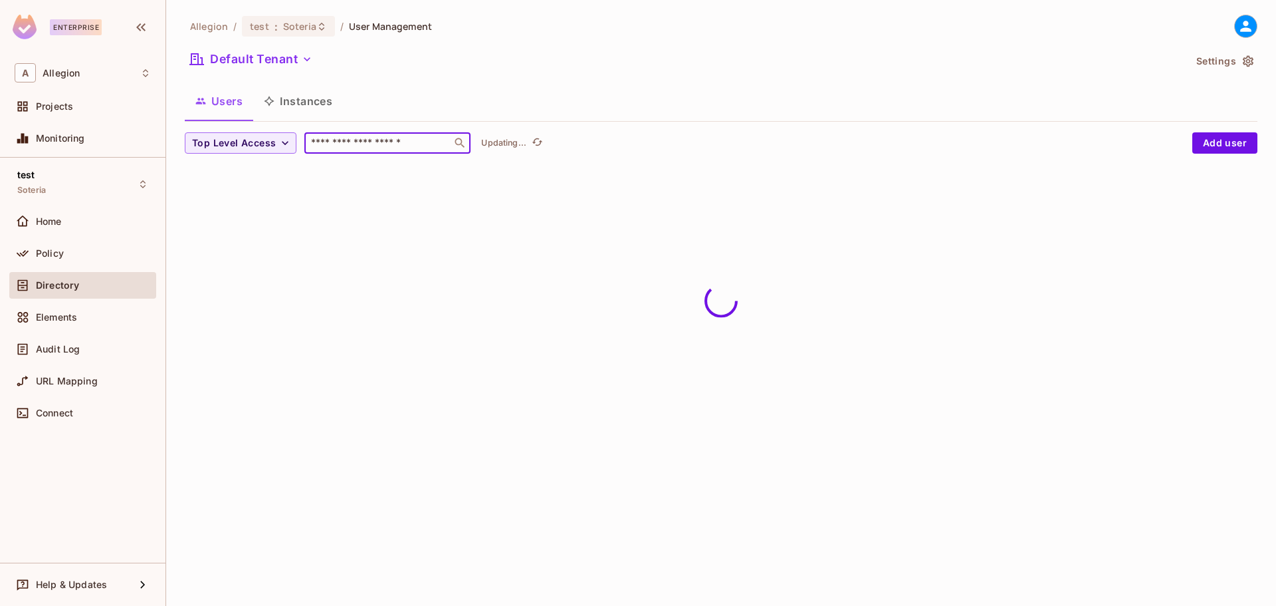
click at [367, 137] on input "text" at bounding box center [378, 142] width 140 height 13
paste input "**********"
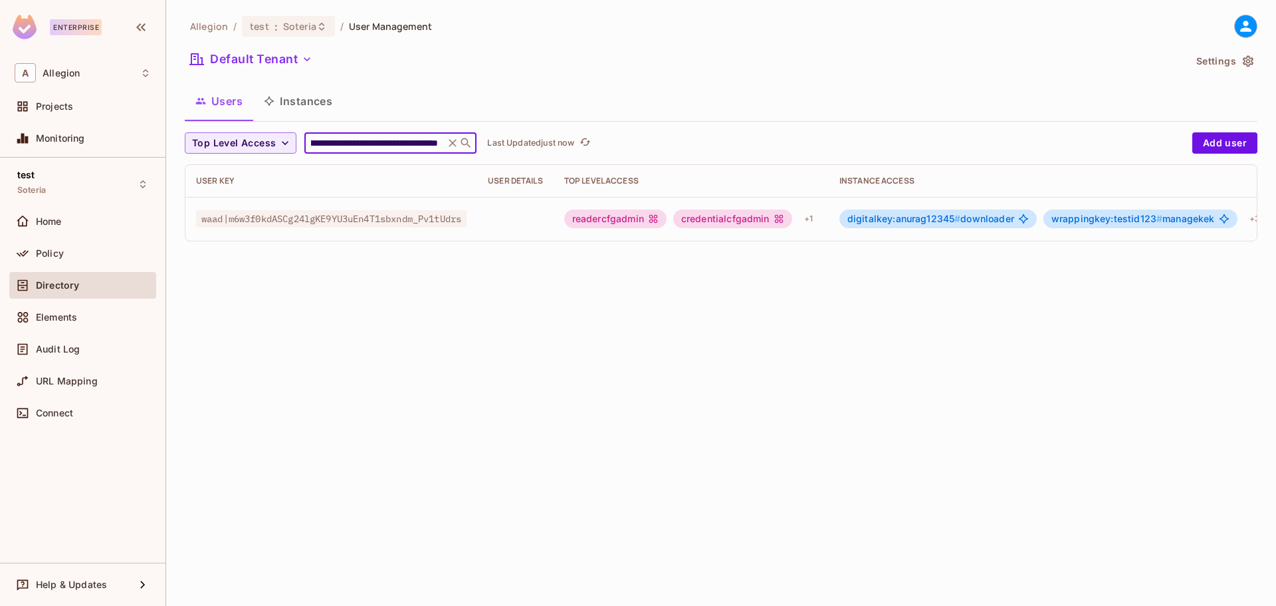
scroll to position [0, 71]
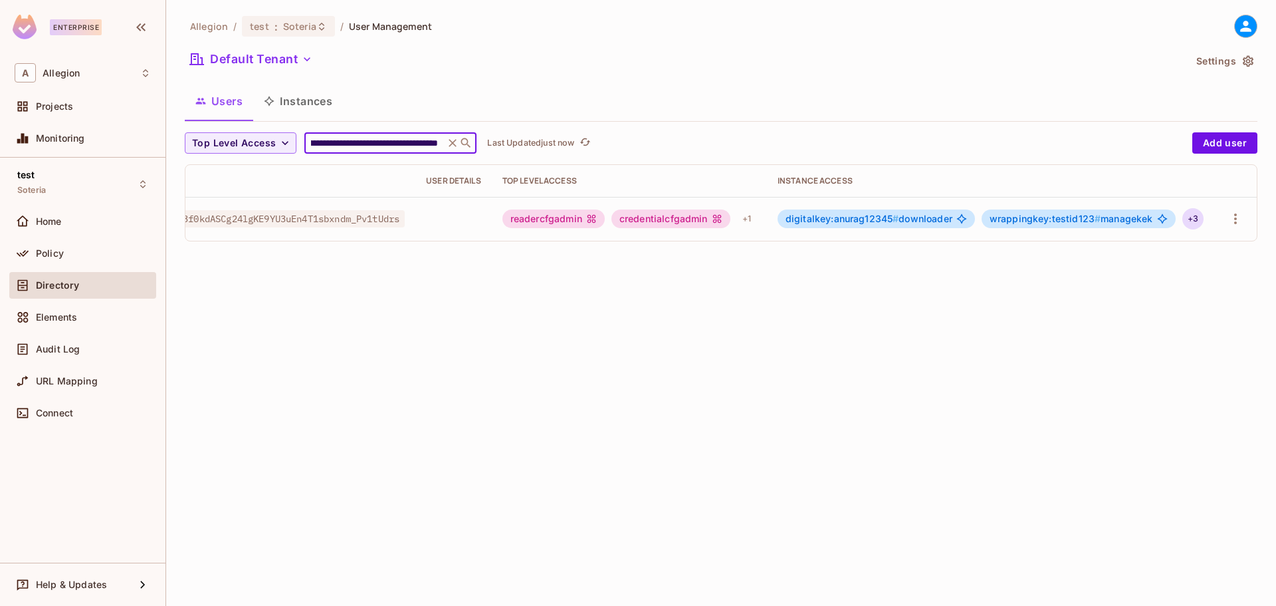
type input "**********"
click at [1194, 215] on div "+ 3" at bounding box center [1193, 218] width 21 height 21
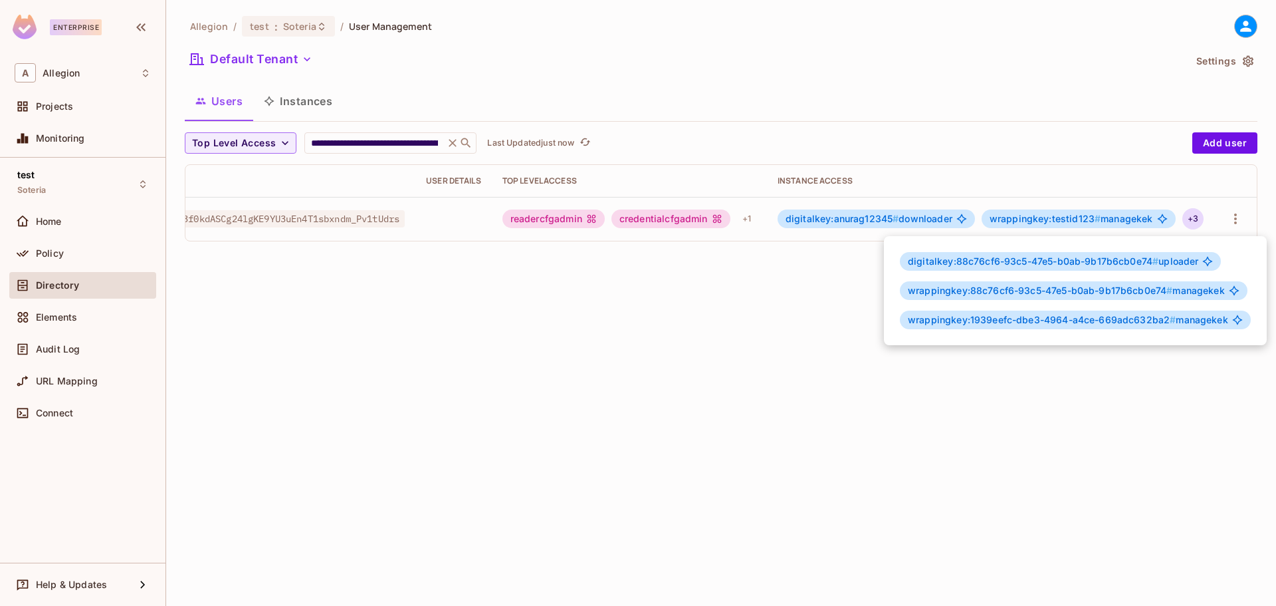
click at [708, 219] on div at bounding box center [638, 303] width 1276 height 606
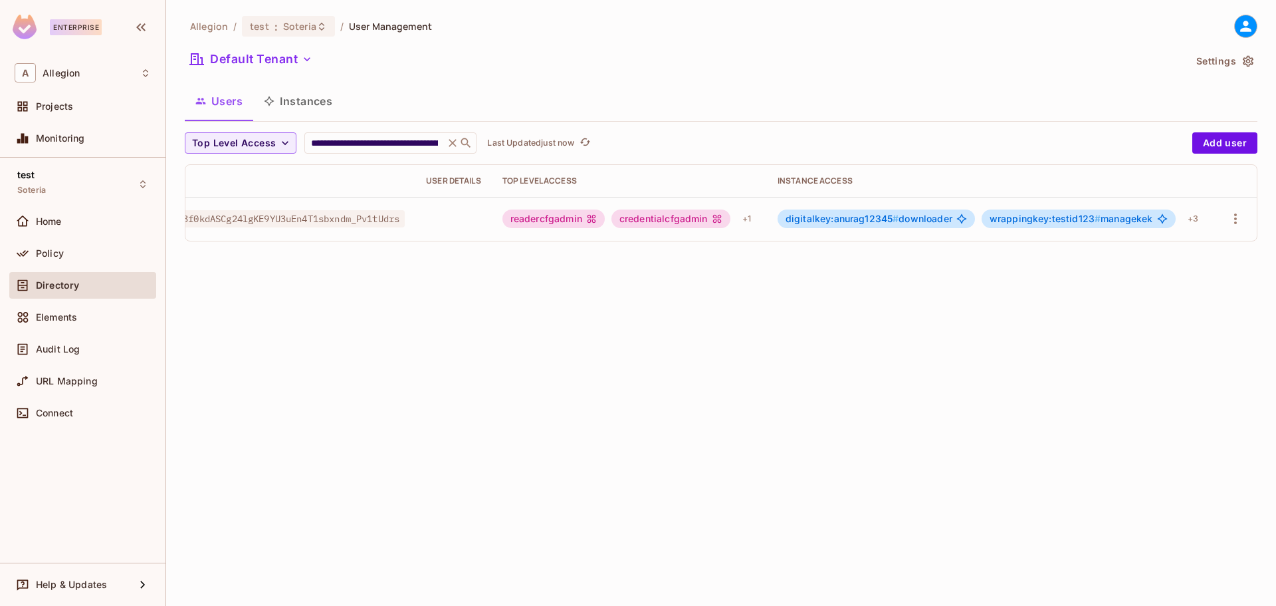
click at [703, 216] on div "credentialcfgadmin" at bounding box center [671, 218] width 119 height 19
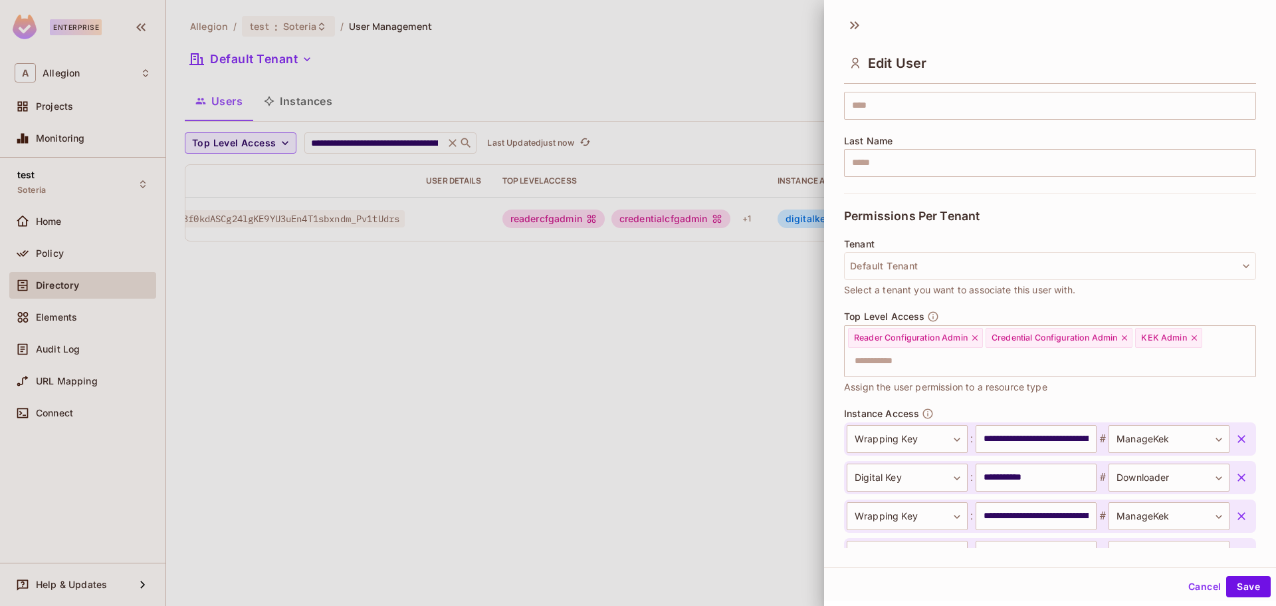
scroll to position [314, 0]
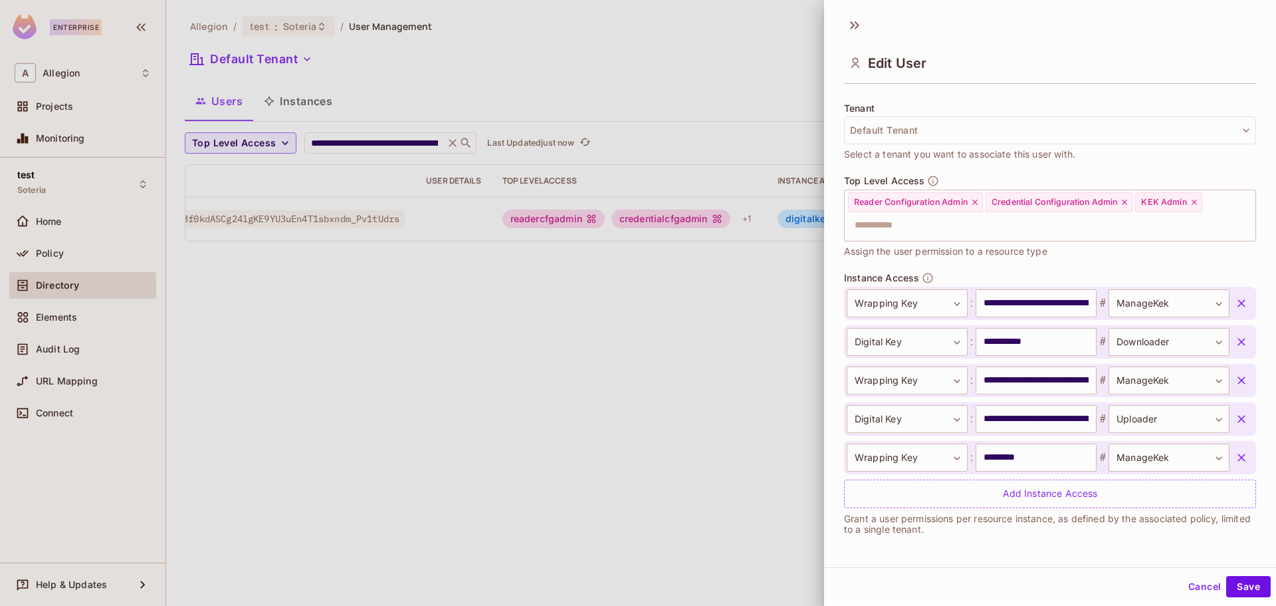
click at [1238, 302] on icon "button" at bounding box center [1242, 303] width 8 height 8
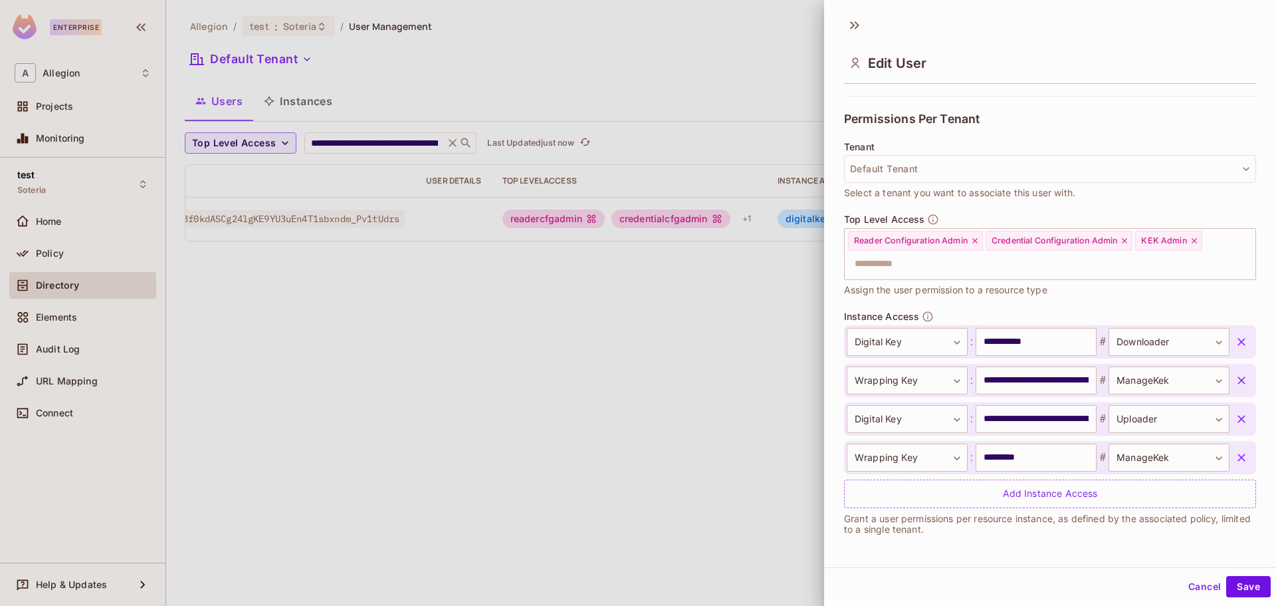
scroll to position [276, 0]
click at [1235, 381] on icon "button" at bounding box center [1241, 380] width 13 height 13
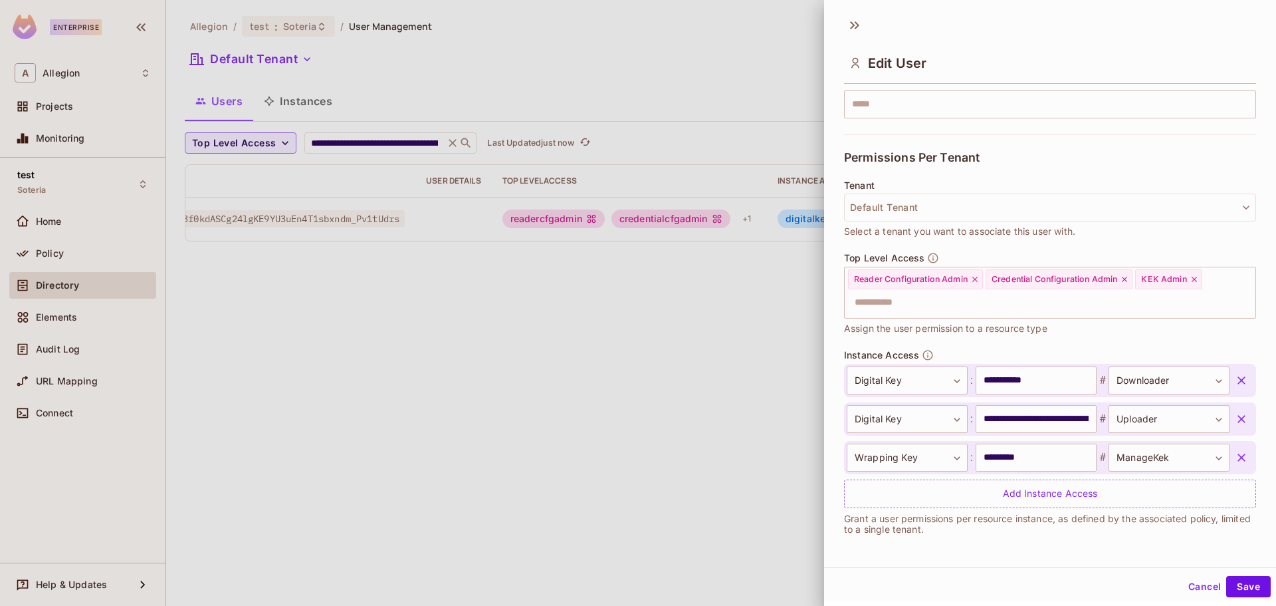
click at [1238, 455] on icon "button" at bounding box center [1242, 457] width 8 height 8
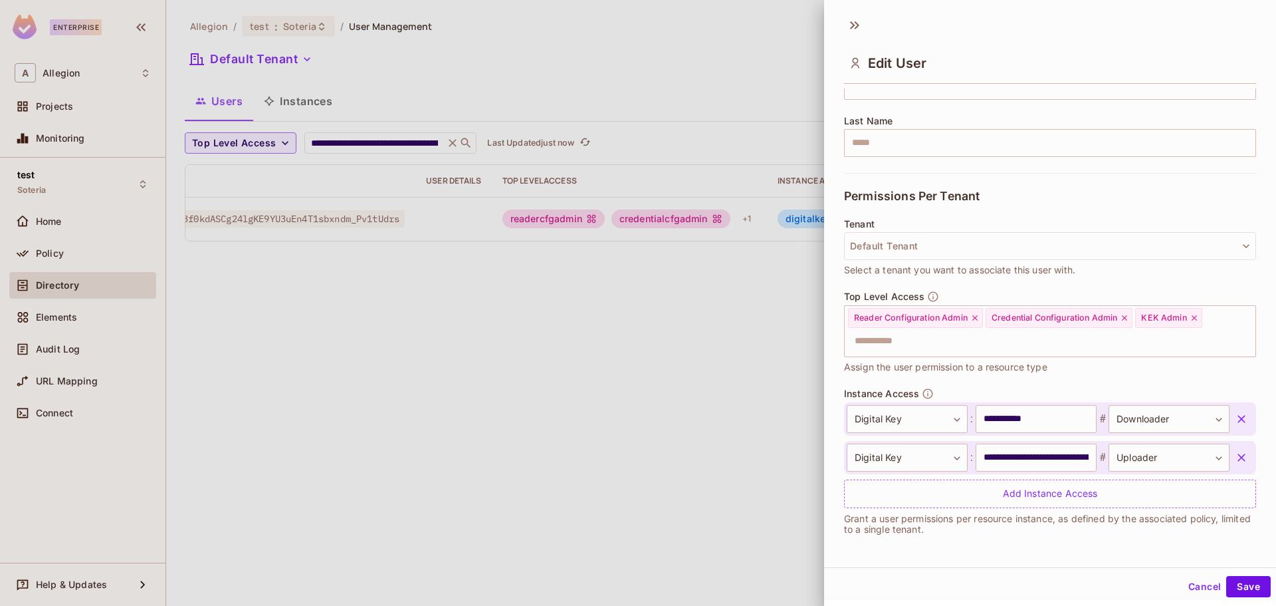
scroll to position [199, 0]
click at [1238, 587] on button "Save" at bounding box center [1248, 586] width 45 height 21
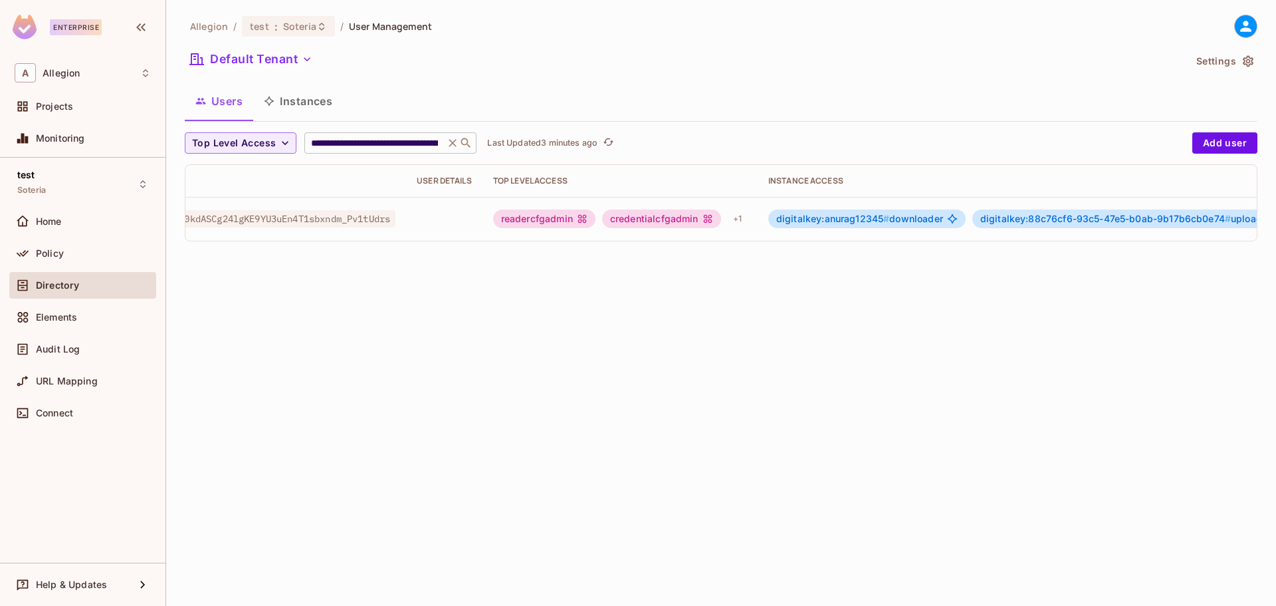
click at [453, 144] on icon at bounding box center [452, 142] width 13 height 13
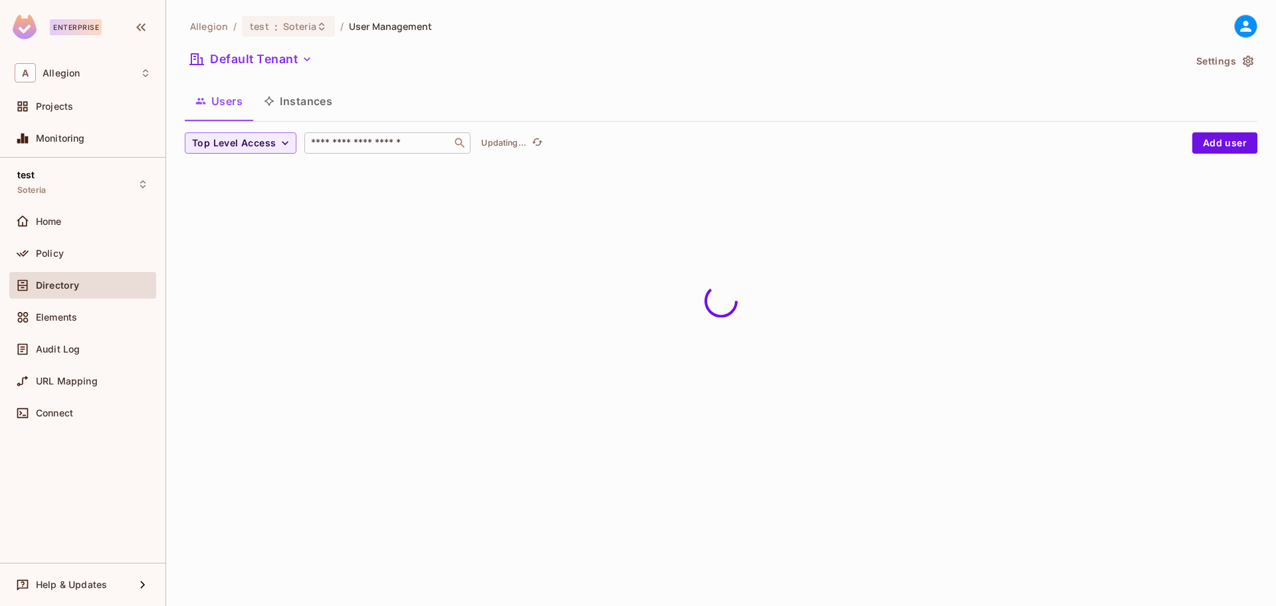
click at [393, 141] on input "text" at bounding box center [378, 142] width 140 height 13
paste input "**********"
type input "**********"
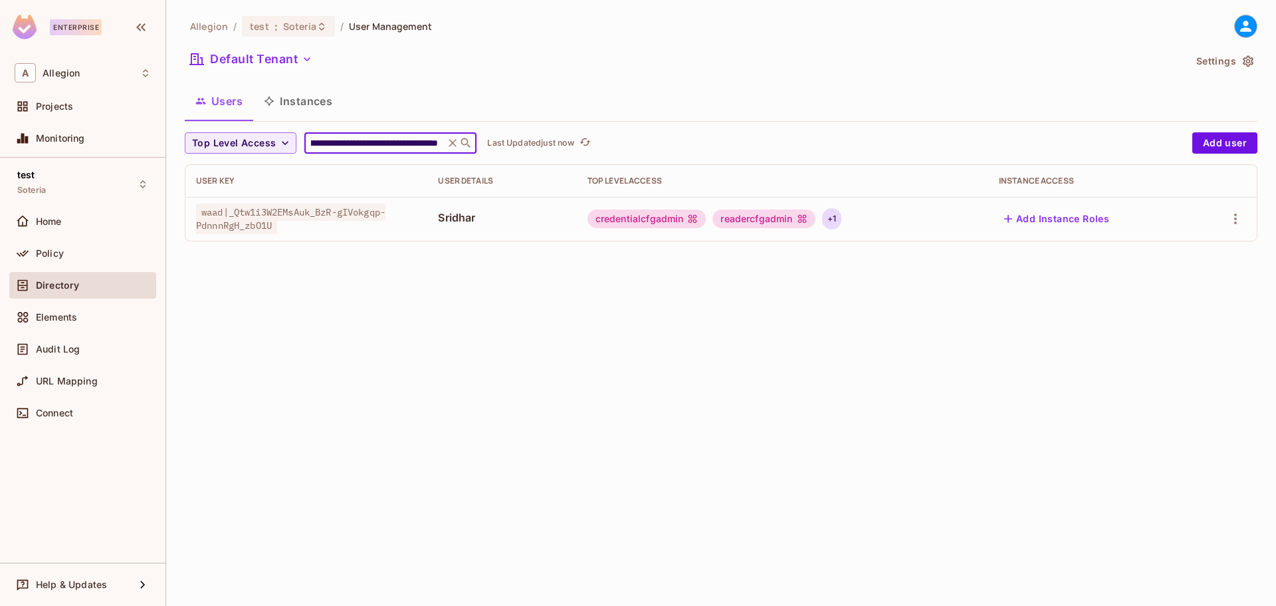
click at [842, 217] on div "+ 1" at bounding box center [831, 218] width 19 height 21
click at [747, 301] on div at bounding box center [638, 303] width 1276 height 606
click at [775, 213] on div "readercfgadmin" at bounding box center [764, 218] width 102 height 19
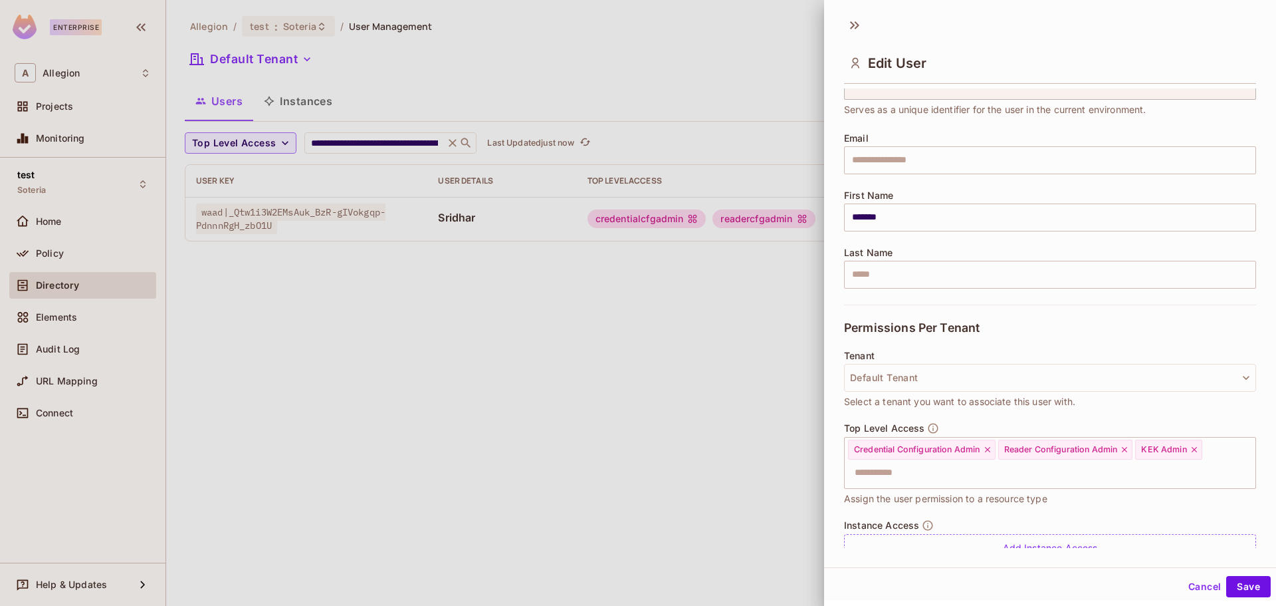
scroll to position [122, 0]
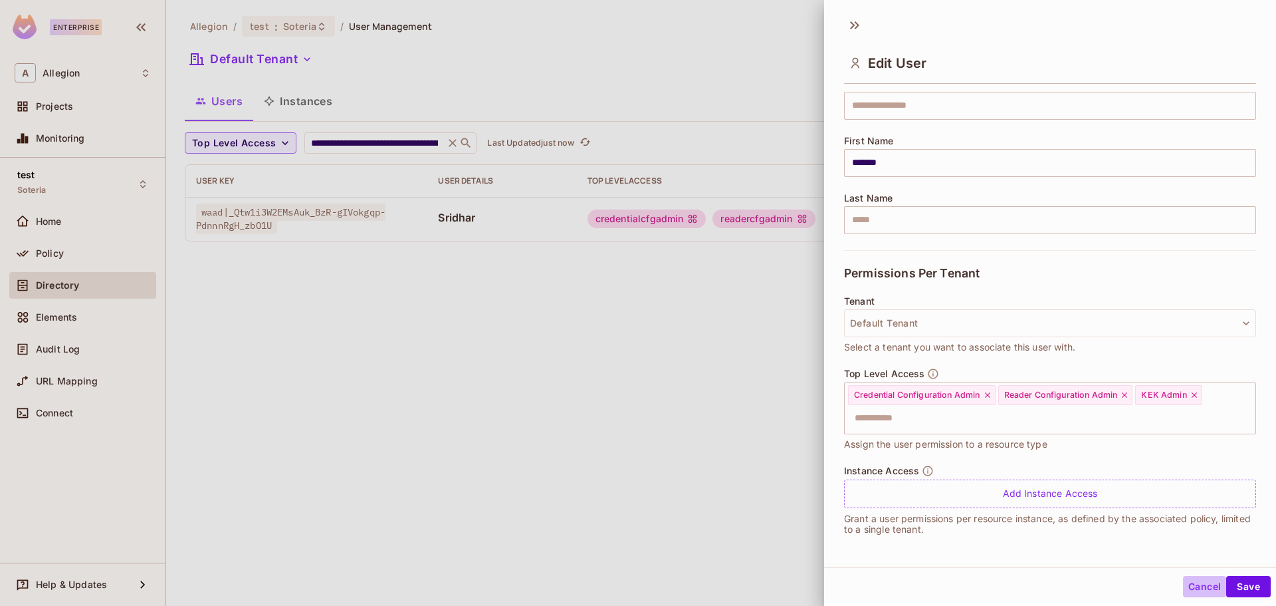
click at [1191, 588] on button "Cancel" at bounding box center [1204, 586] width 43 height 21
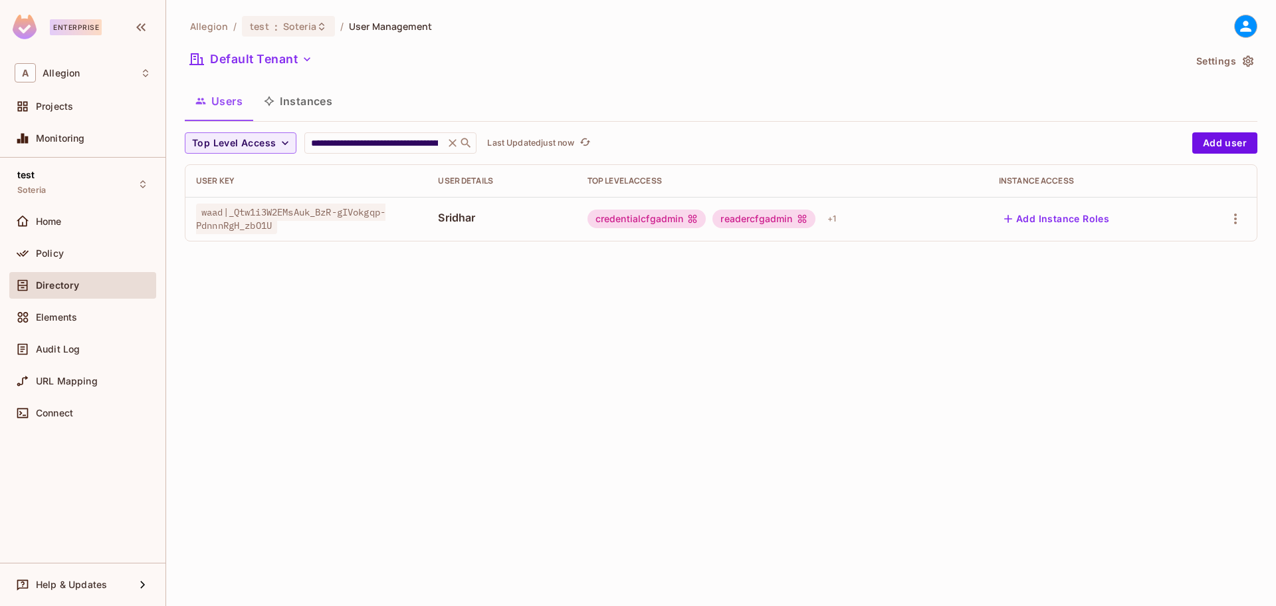
click at [393, 364] on div "**********" at bounding box center [721, 303] width 1110 height 606
click at [453, 141] on icon at bounding box center [453, 143] width 8 height 8
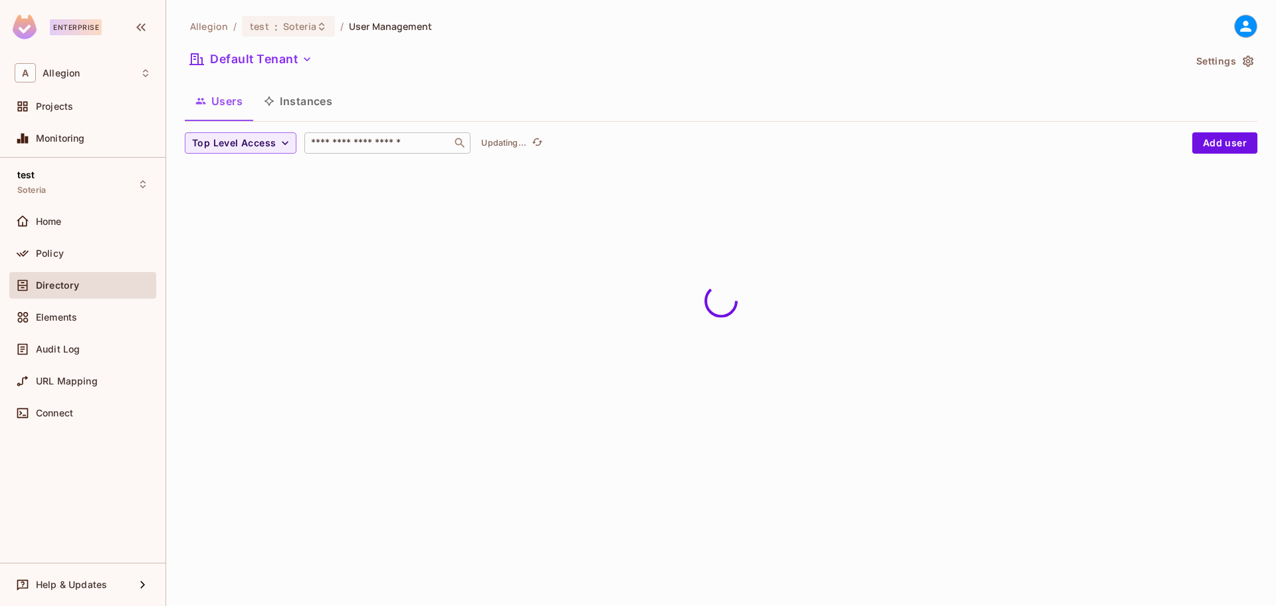
click at [415, 147] on input "text" at bounding box center [378, 142] width 140 height 13
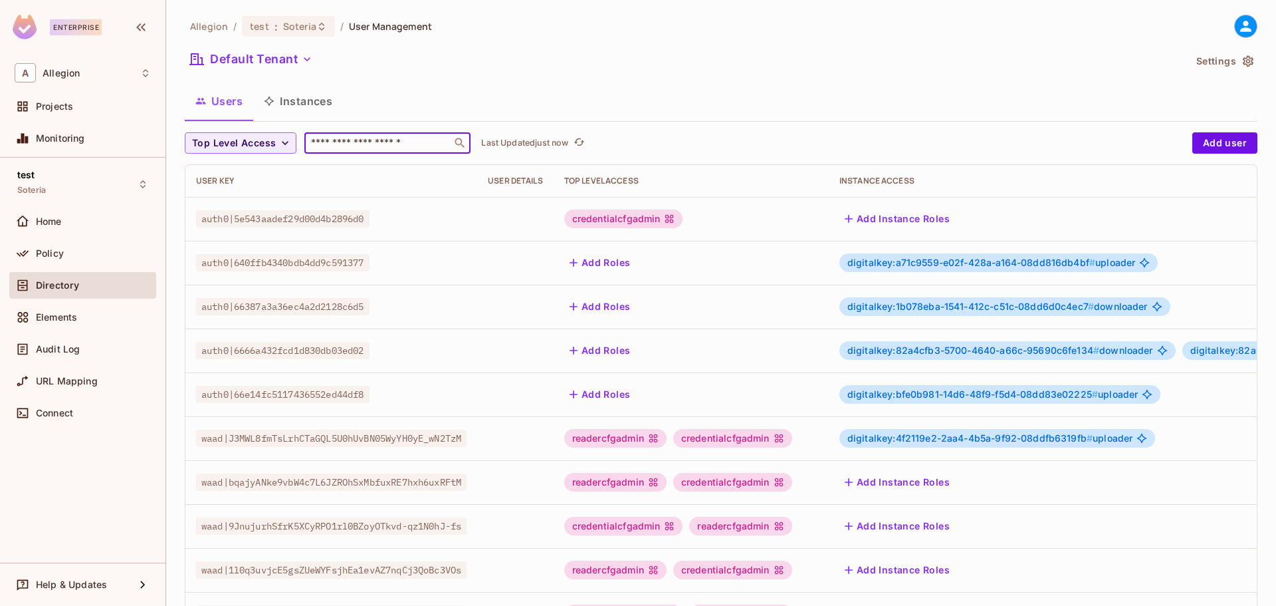
paste input "**********"
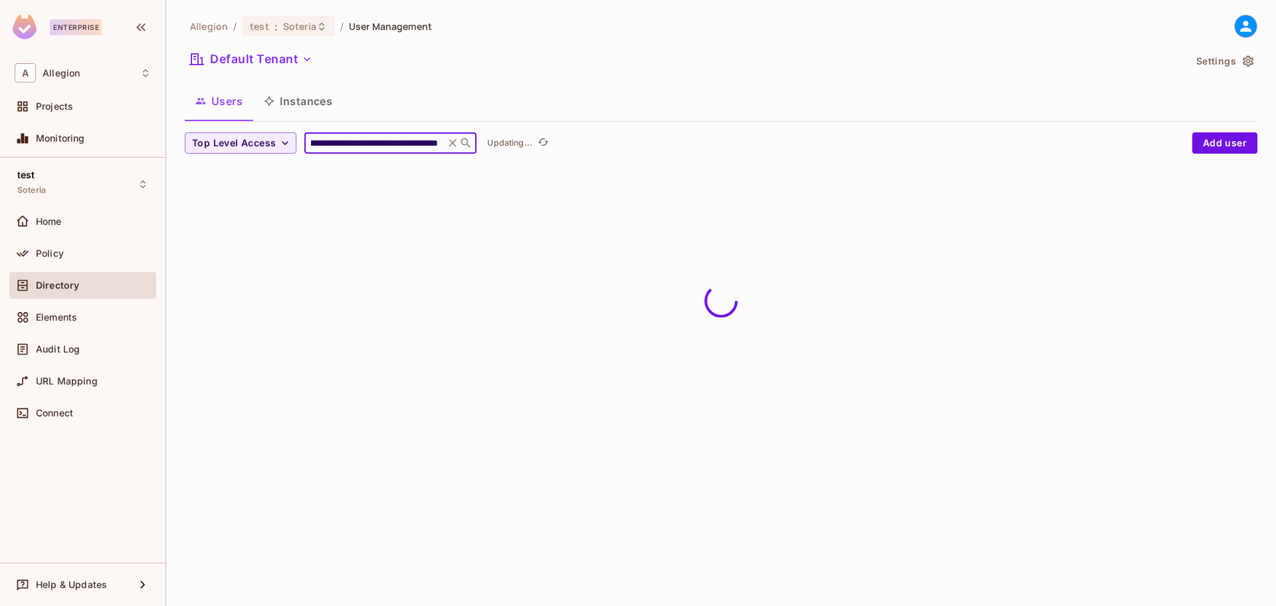
type input "**********"
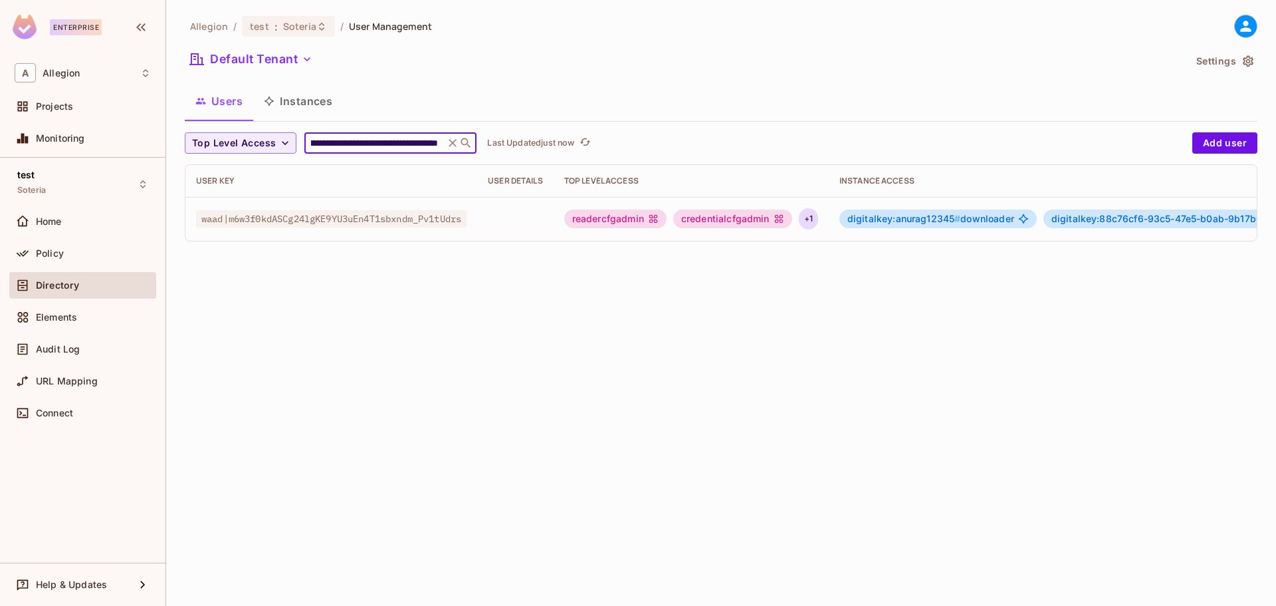
click at [818, 216] on div "+ 1" at bounding box center [808, 218] width 19 height 21
click at [1040, 291] on div at bounding box center [638, 303] width 1276 height 606
click at [761, 216] on div "credentialcfgadmin" at bounding box center [732, 218] width 119 height 19
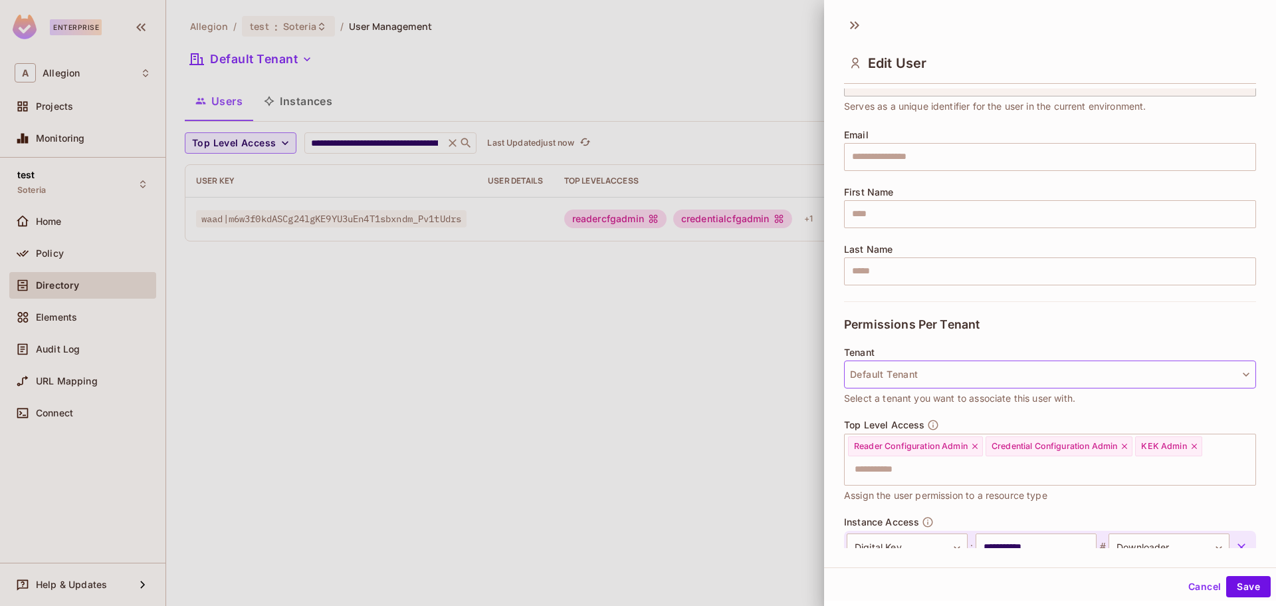
scroll to position [199, 0]
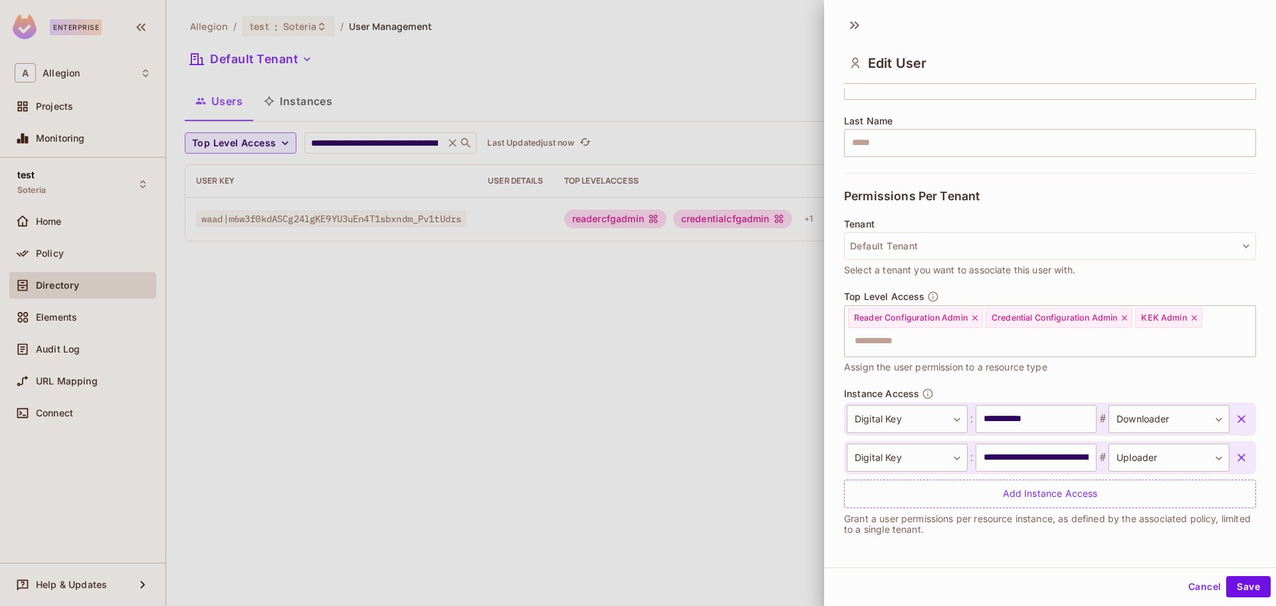
click at [1235, 417] on icon "button" at bounding box center [1241, 418] width 13 height 13
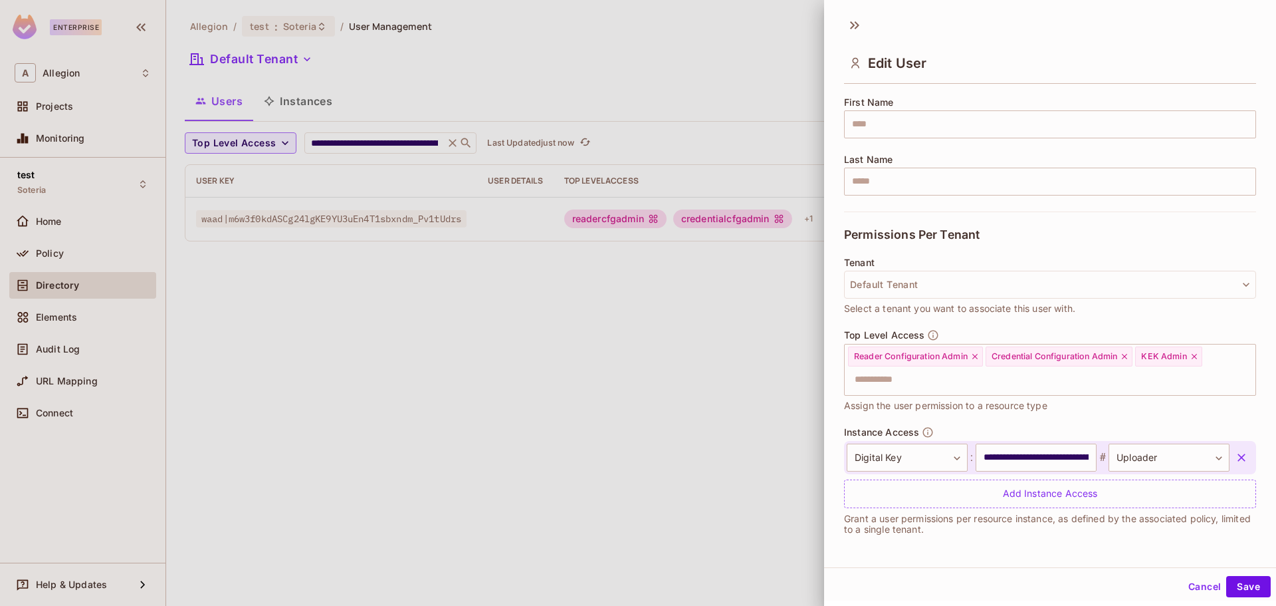
click at [1238, 457] on icon "button" at bounding box center [1242, 457] width 8 height 8
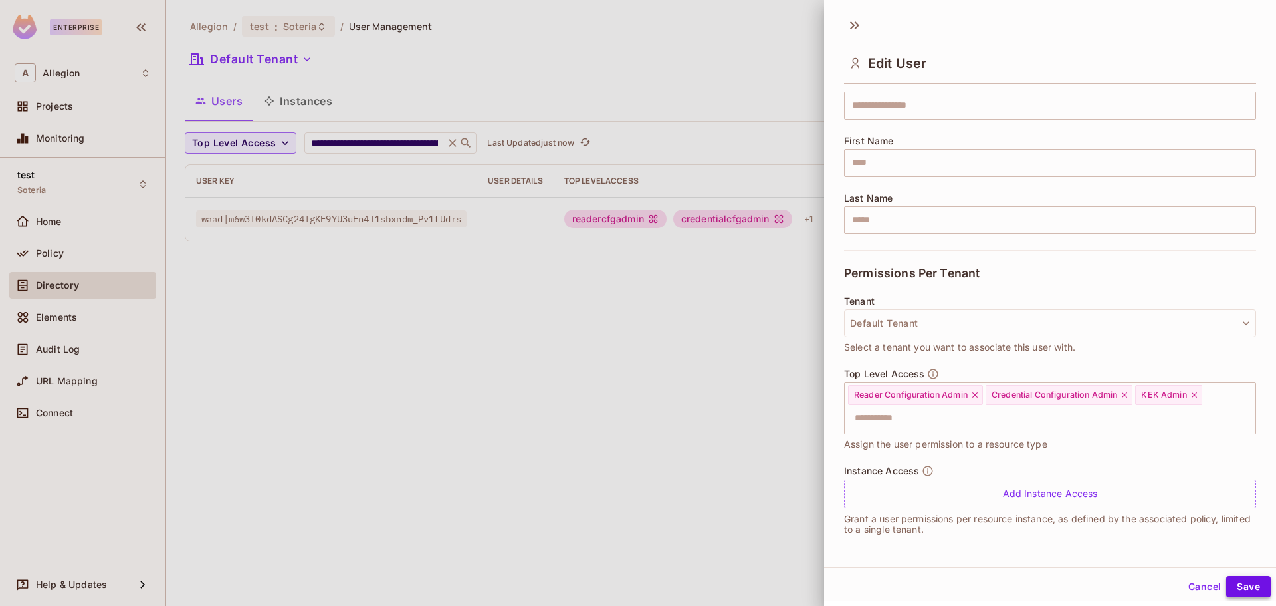
click at [1238, 590] on button "Save" at bounding box center [1248, 586] width 45 height 21
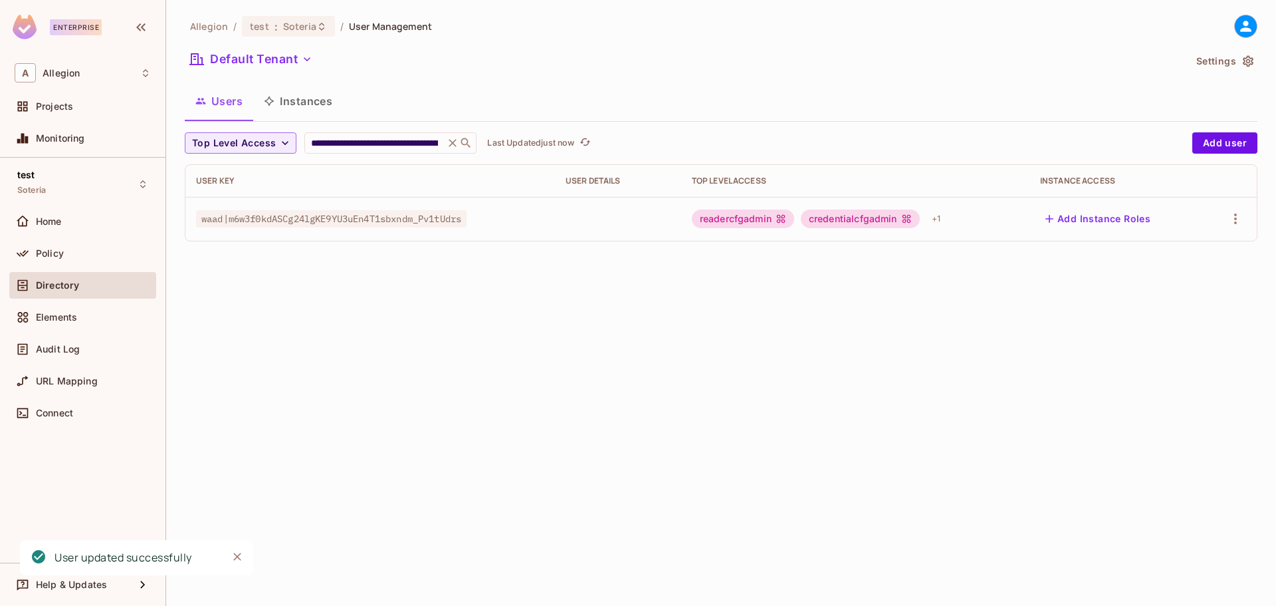
click at [814, 394] on div "**********" at bounding box center [721, 303] width 1110 height 606
